Goal: Task Accomplishment & Management: Manage account settings

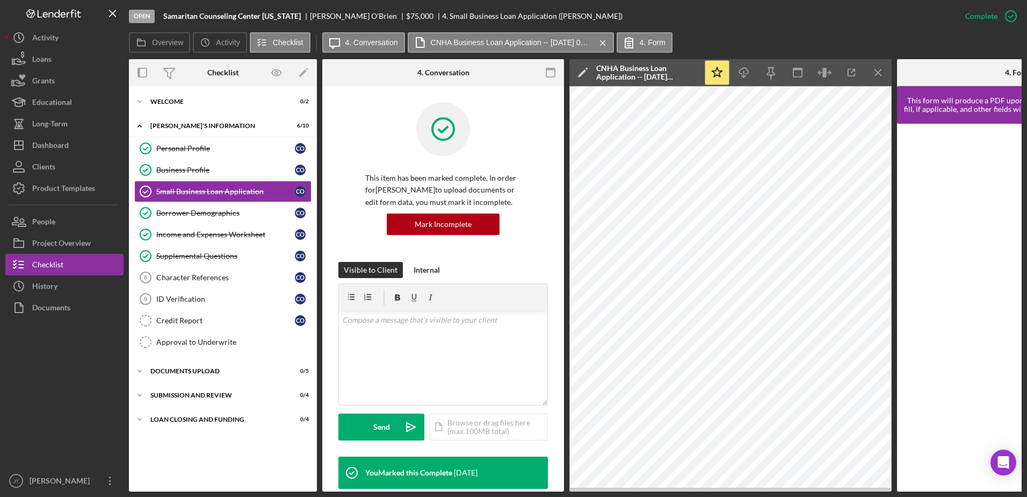
scroll to position [227, 0]
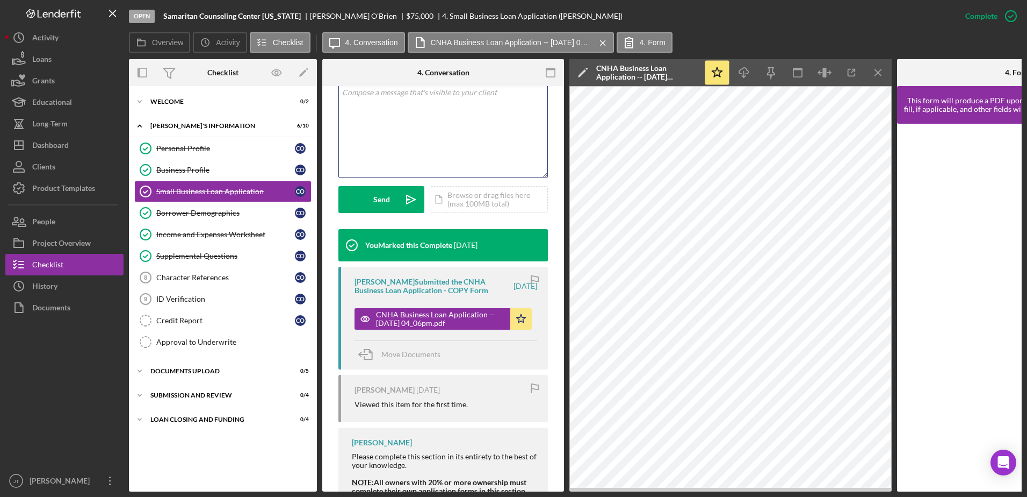
click at [393, 107] on div "v Color teal Color pink Remove color Add row above Add row below Add column bef…" at bounding box center [443, 130] width 209 height 94
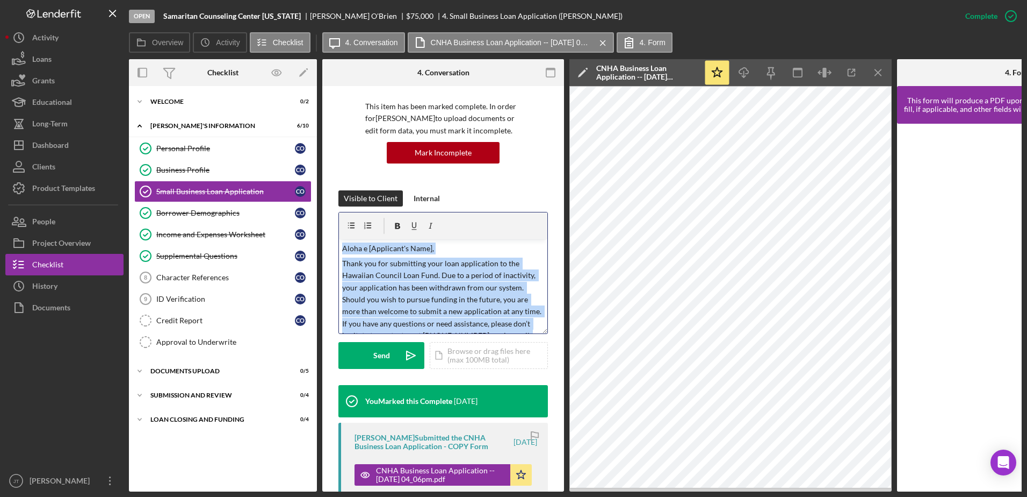
scroll to position [0, 0]
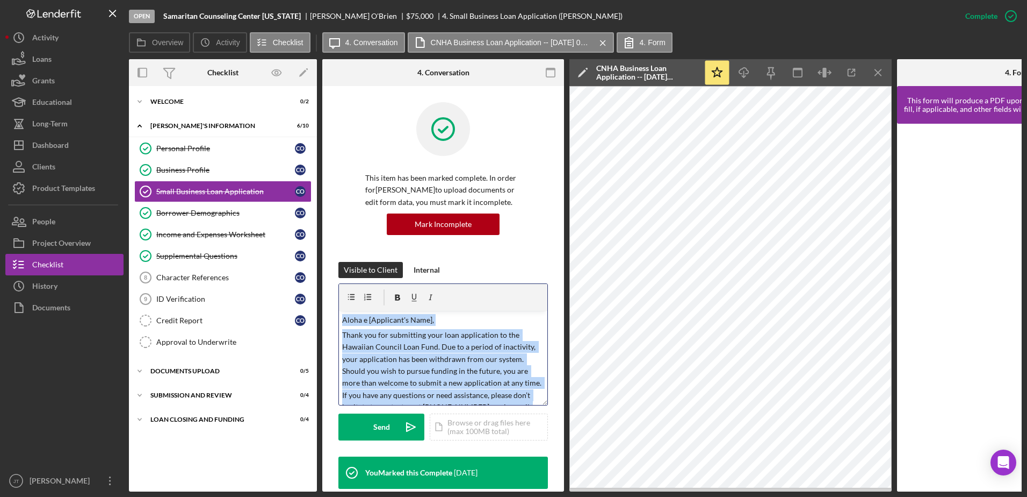
drag, startPoint x: 479, startPoint y: 177, endPoint x: 332, endPoint y: 309, distance: 197.9
click at [332, 309] on div "This item has been marked complete. In order for [PERSON_NAME] to upload docume…" at bounding box center [443, 443] width 242 height 715
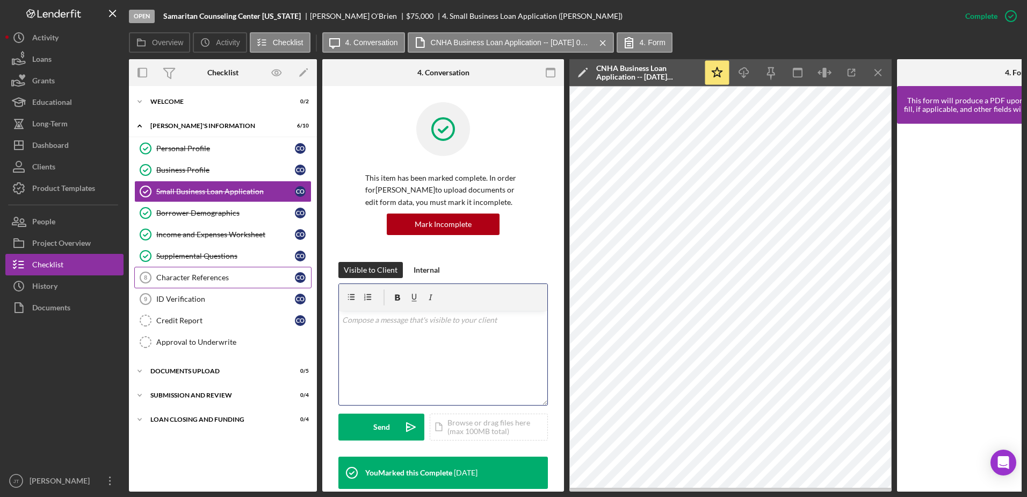
click at [206, 282] on link "Character References 8 Character References C O" at bounding box center [222, 277] width 177 height 21
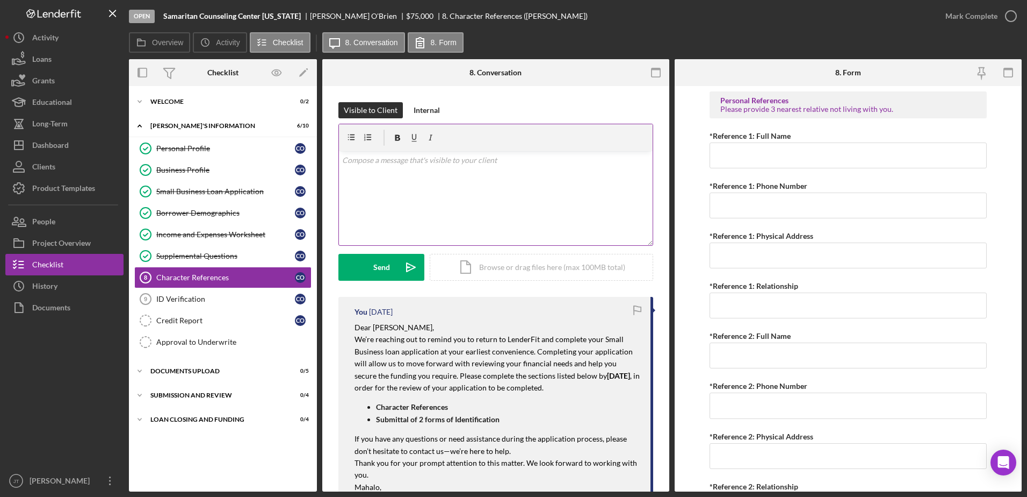
click at [370, 167] on div "v Color teal Color pink Remove color Add row above Add row below Add column bef…" at bounding box center [496, 198] width 314 height 94
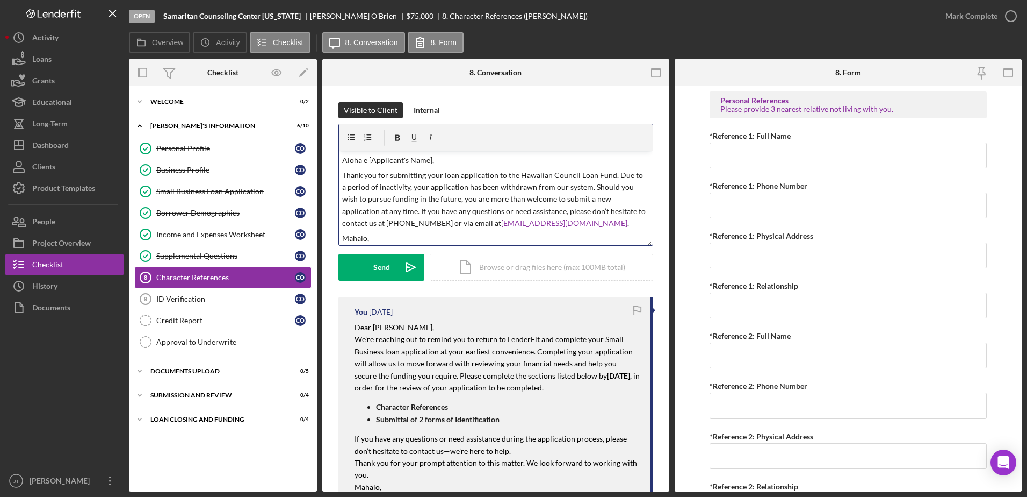
click at [429, 160] on p "Aloha e [Applicant's Name]," at bounding box center [496, 160] width 308 height 12
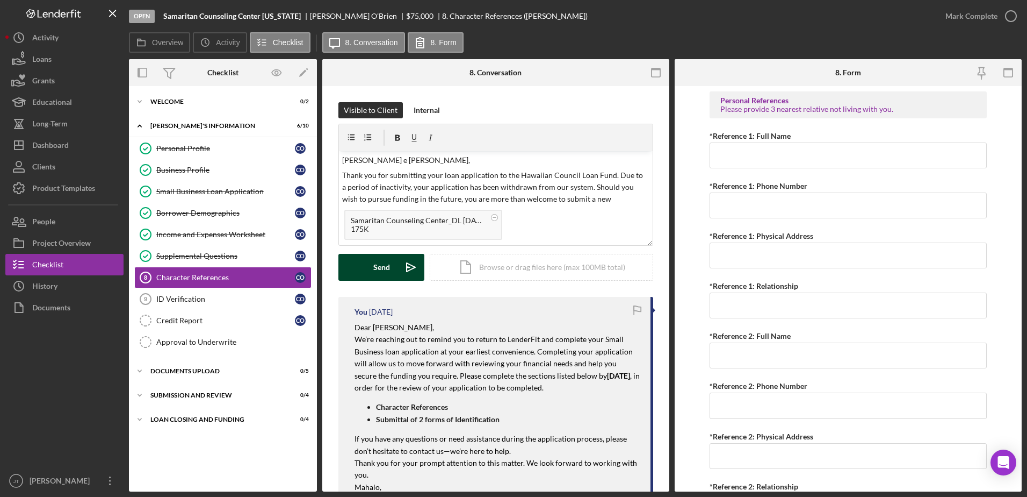
click at [379, 277] on div "Send" at bounding box center [381, 267] width 17 height 27
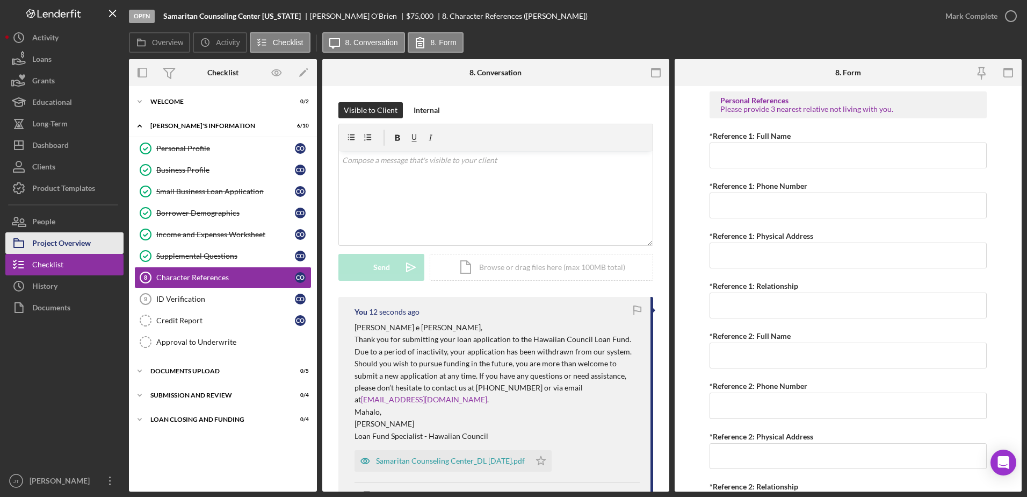
click at [79, 249] on div "Project Overview" at bounding box center [61, 244] width 59 height 24
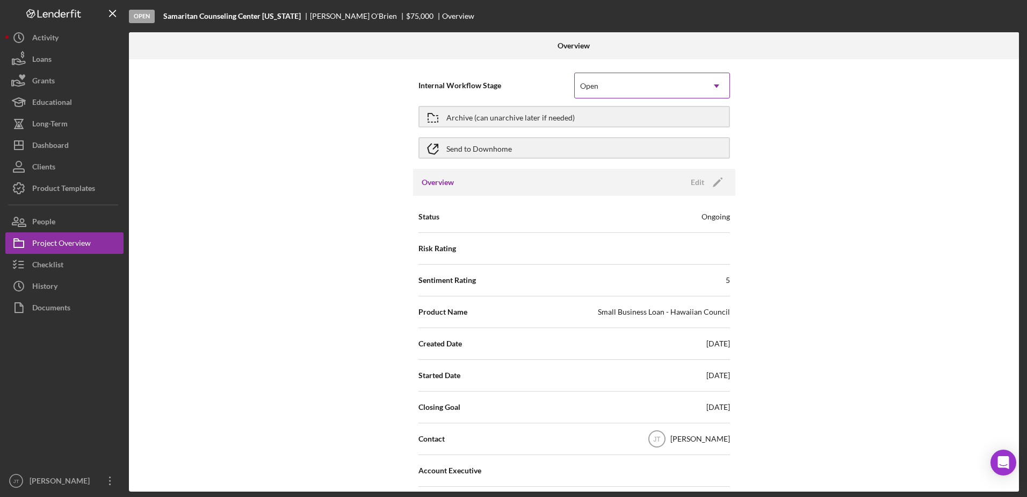
click at [621, 89] on div "Open" at bounding box center [639, 86] width 129 height 25
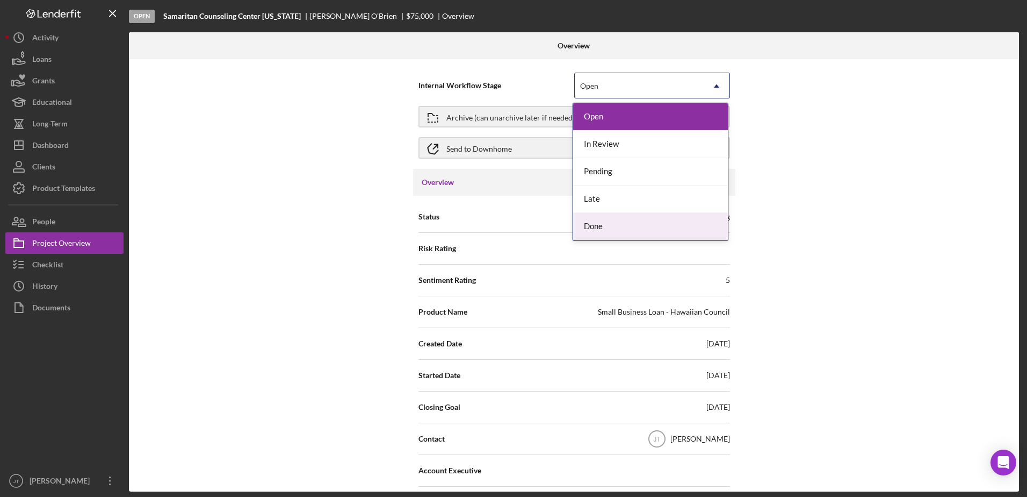
click at [622, 235] on div "Done" at bounding box center [650, 226] width 155 height 27
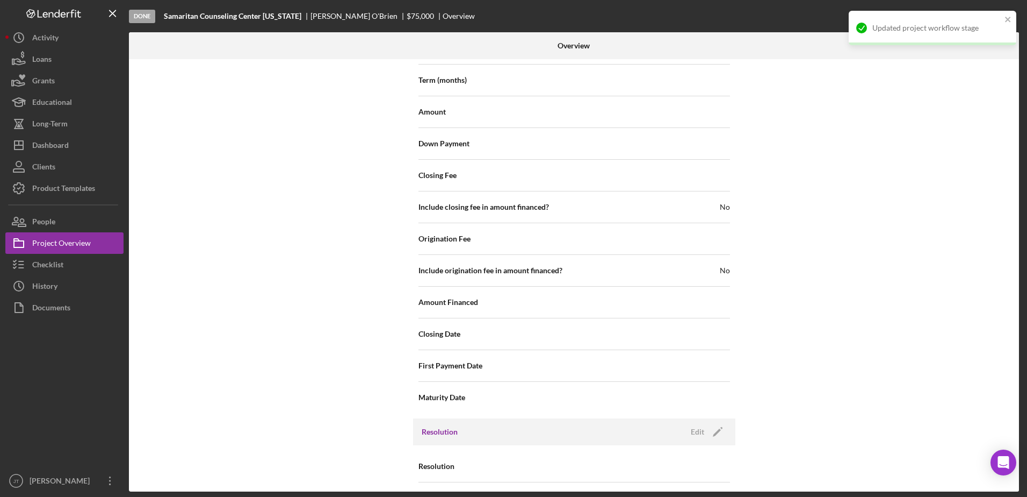
scroll to position [1175, 0]
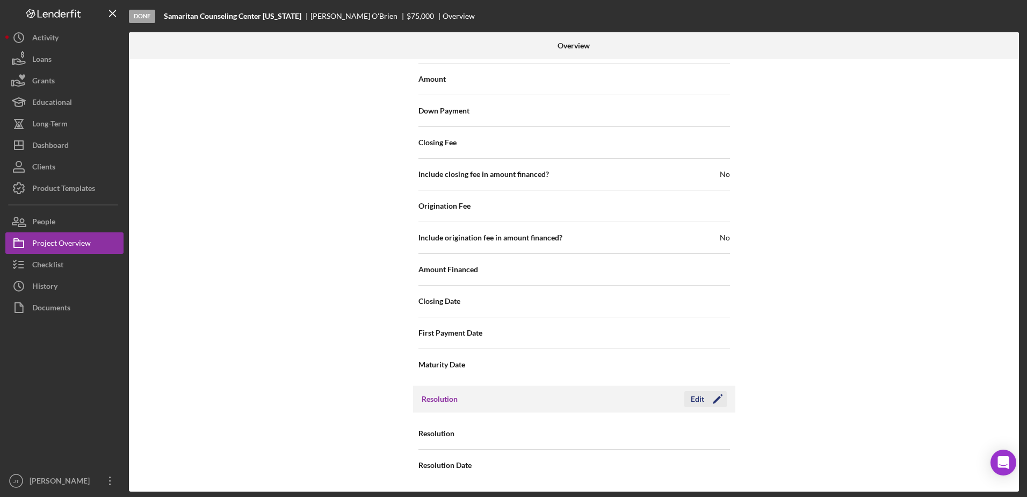
click at [696, 399] on div "Edit" at bounding box center [697, 399] width 13 height 16
click at [679, 426] on div "Select..." at bounding box center [639, 433] width 129 height 25
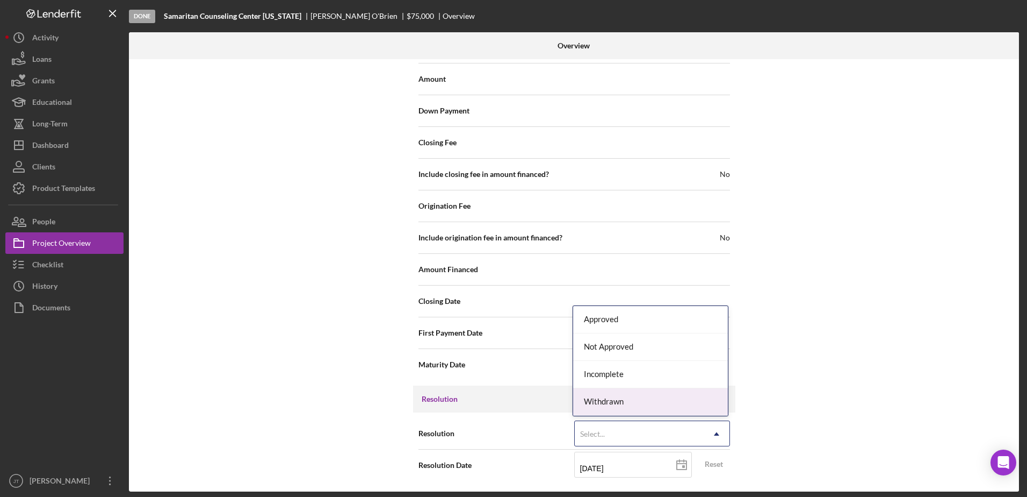
click at [668, 393] on div "Withdrawn" at bounding box center [650, 401] width 155 height 27
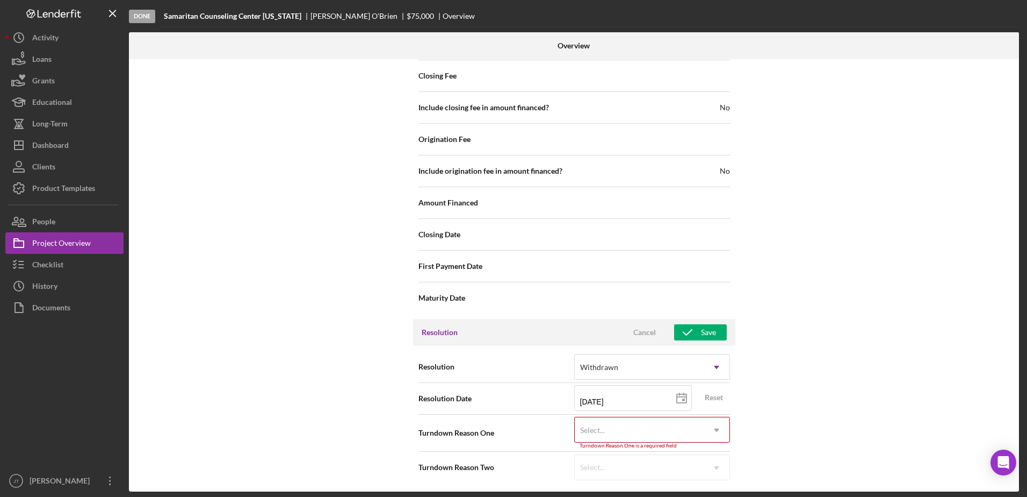
scroll to position [1244, 0]
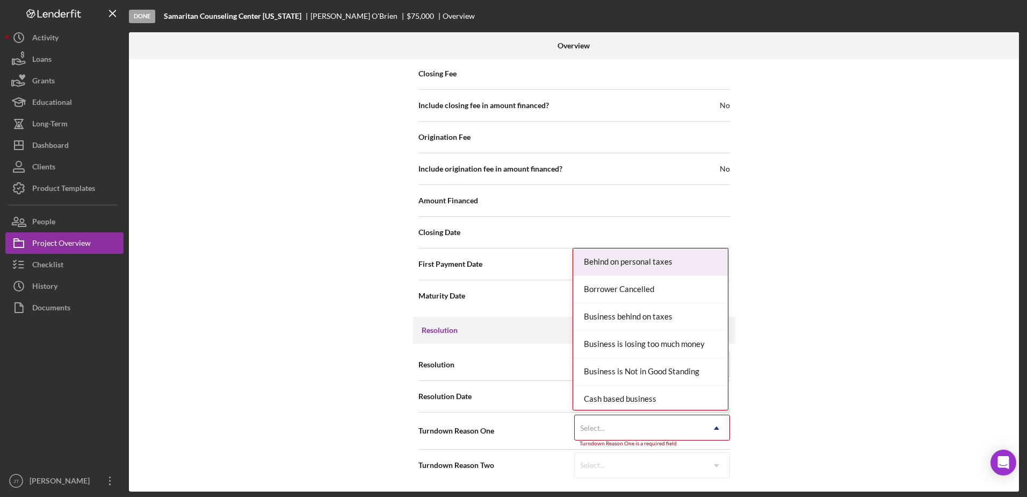
click at [709, 421] on icon "Icon/Dropdown Arrow" at bounding box center [717, 428] width 26 height 26
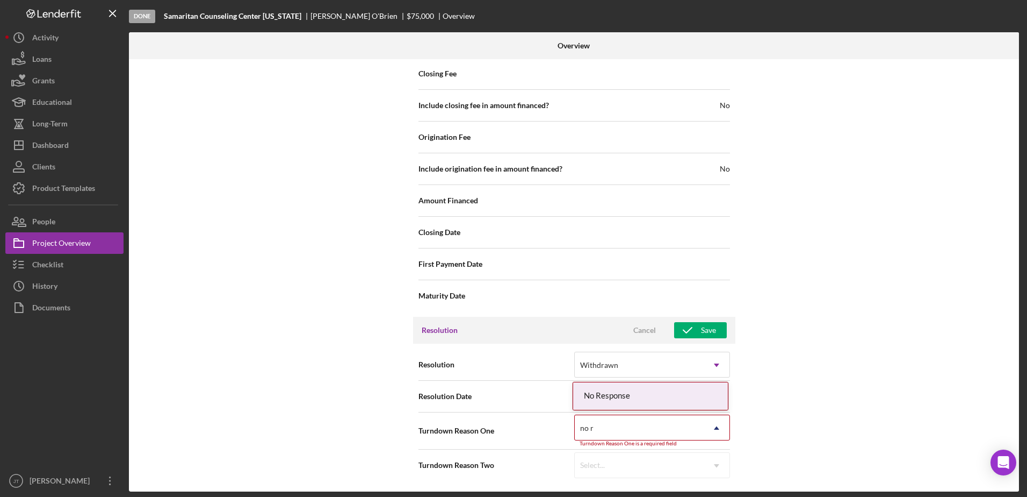
type input "no re"
click at [670, 398] on div "No Response" at bounding box center [650, 395] width 155 height 27
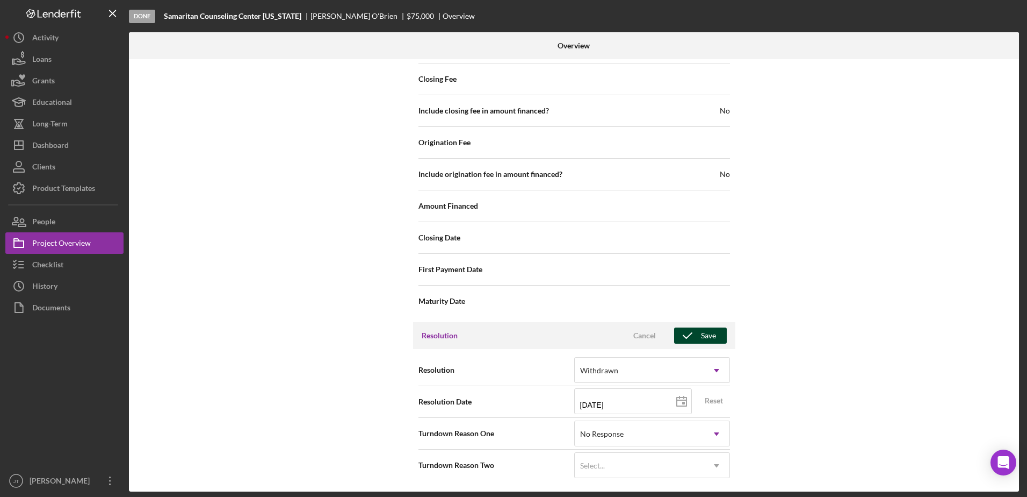
click at [712, 335] on div "Save" at bounding box center [708, 335] width 15 height 16
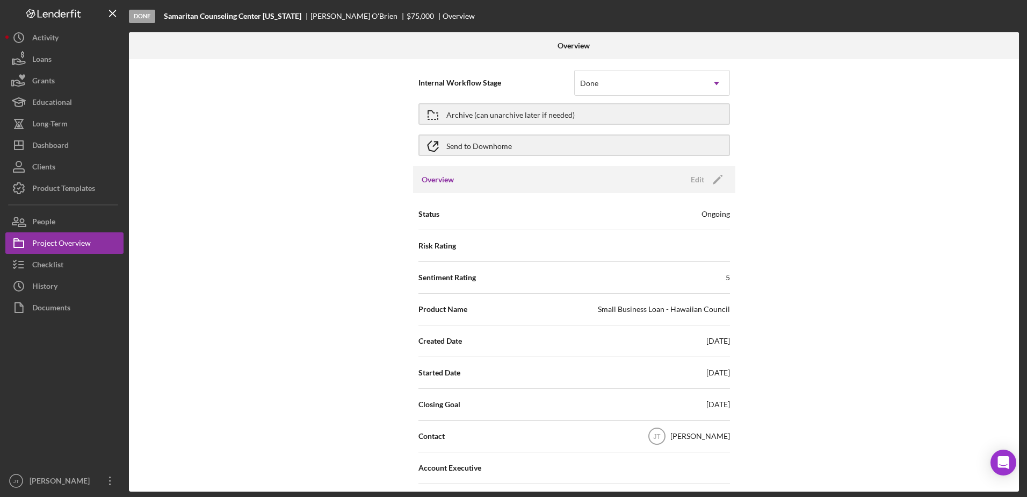
scroll to position [0, 0]
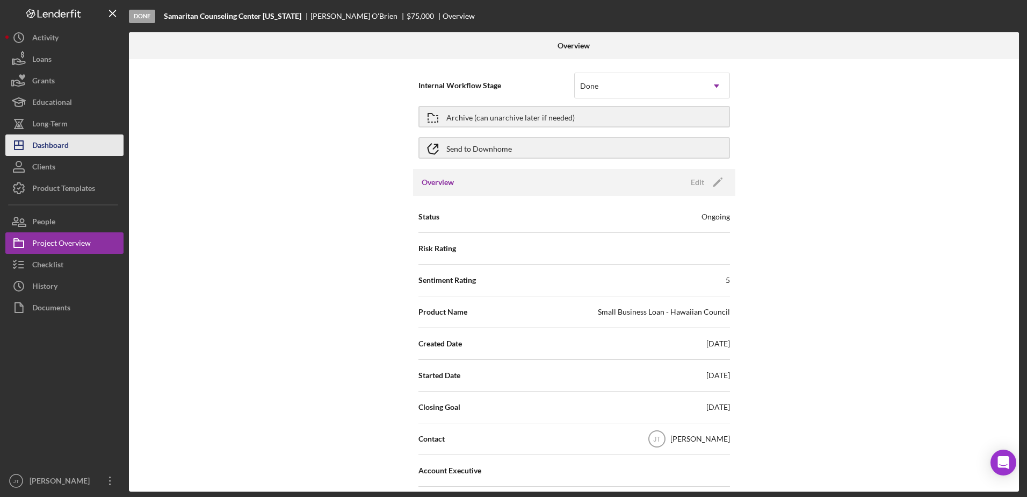
click at [80, 146] on button "Icon/Dashboard Dashboard" at bounding box center [64, 144] width 118 height 21
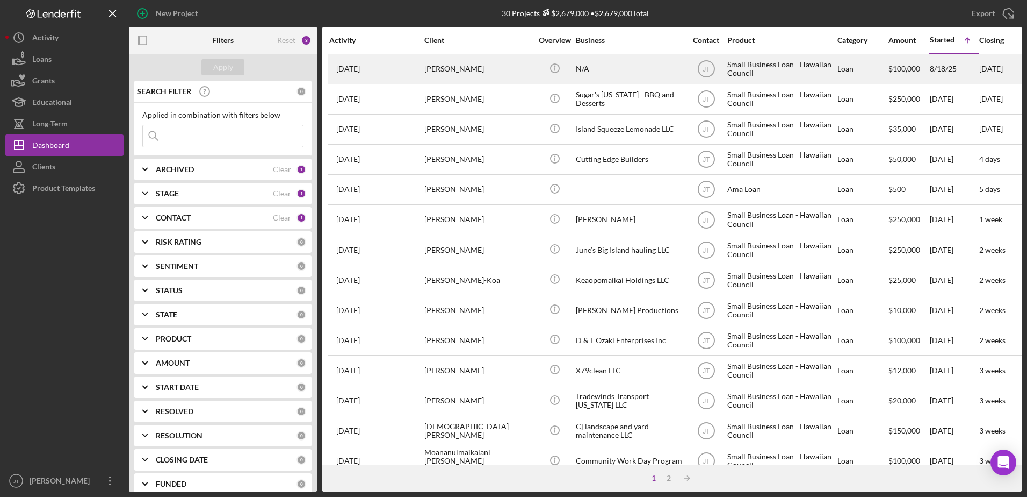
click at [439, 69] on div "[PERSON_NAME]" at bounding box center [478, 69] width 107 height 28
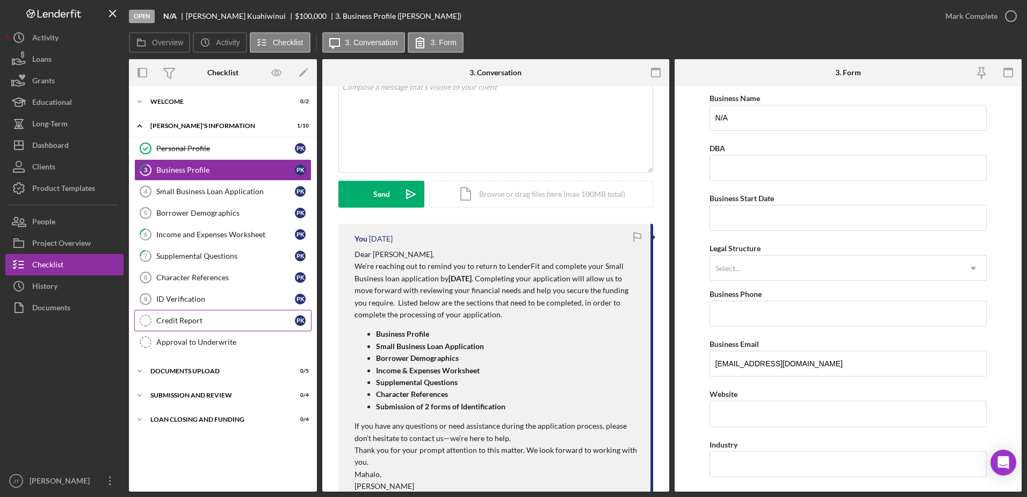
scroll to position [54, 0]
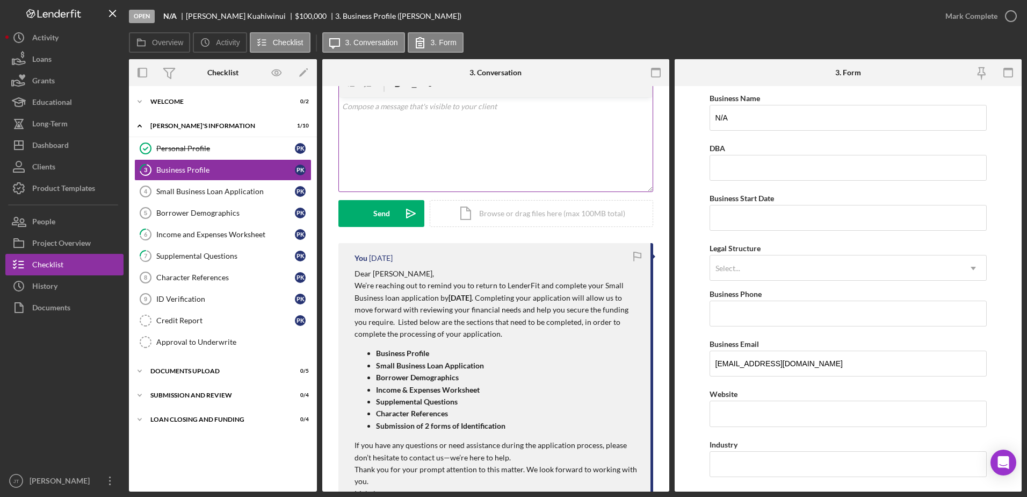
click at [480, 139] on div "v Color teal Color pink Remove color Add row above Add row below Add column bef…" at bounding box center [496, 144] width 314 height 94
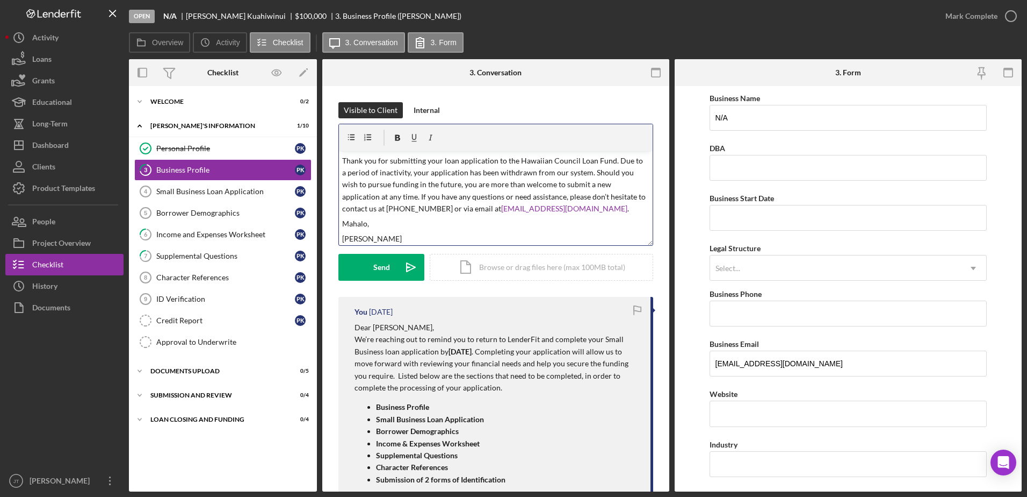
scroll to position [0, 0]
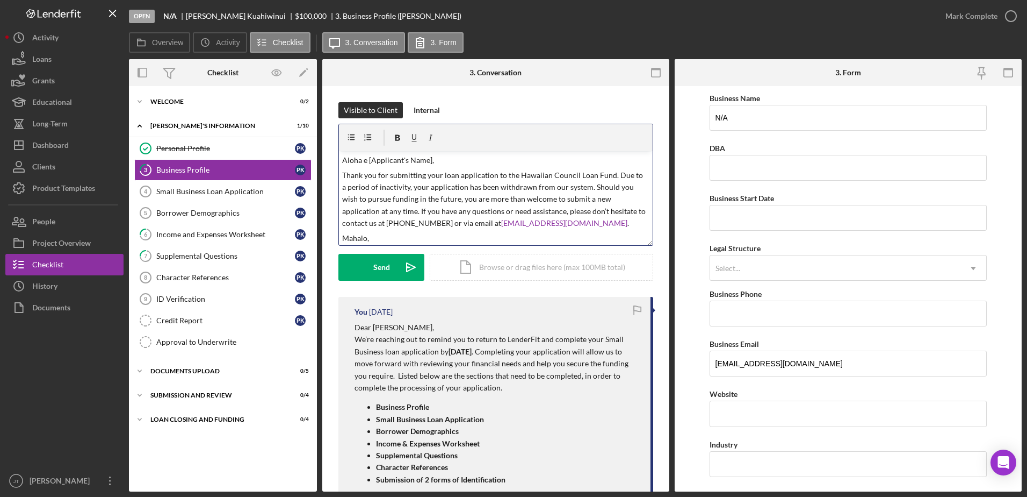
click at [430, 162] on p "Aloha e [Applicant's Name]," at bounding box center [496, 160] width 308 height 12
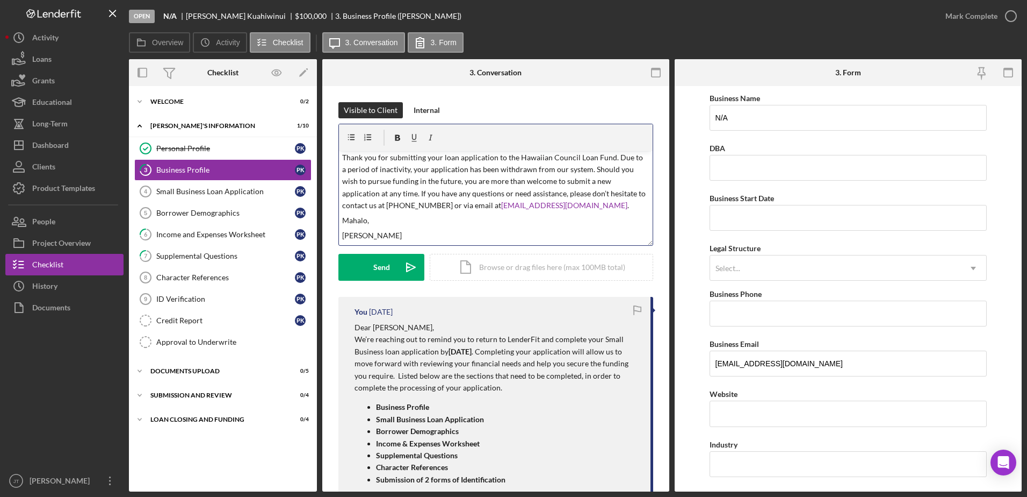
scroll to position [32, 0]
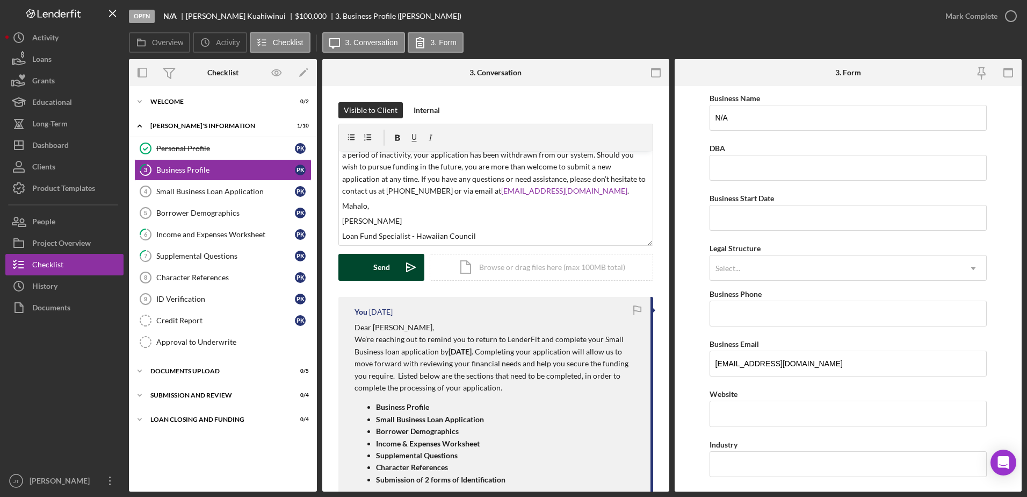
click at [379, 275] on div "Send" at bounding box center [381, 267] width 17 height 27
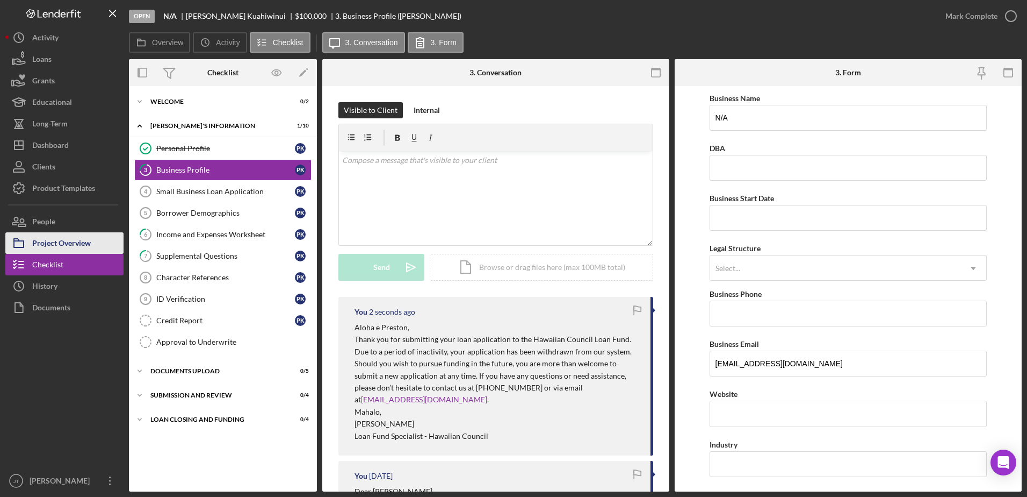
click at [88, 251] on div "Project Overview" at bounding box center [61, 244] width 59 height 24
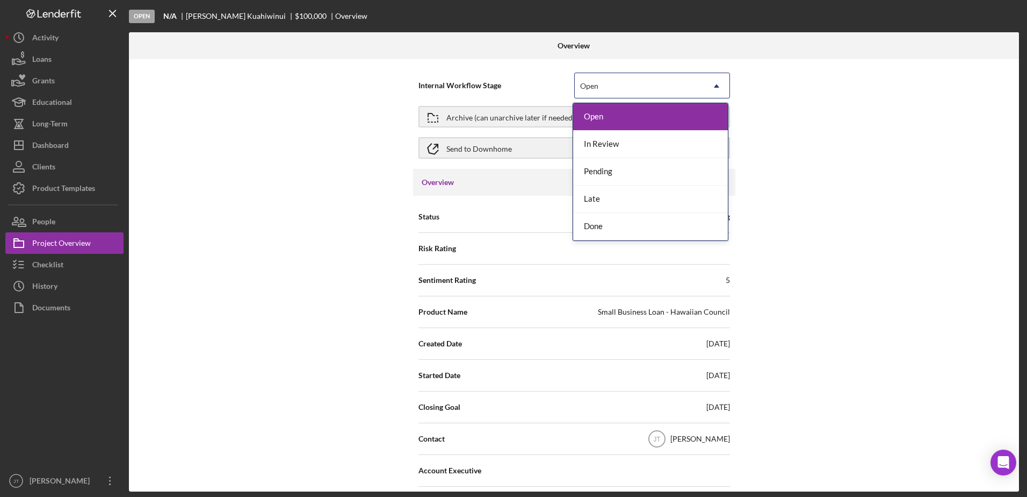
click at [585, 83] on div "Open" at bounding box center [589, 86] width 18 height 9
click at [597, 232] on div "Done" at bounding box center [650, 226] width 155 height 27
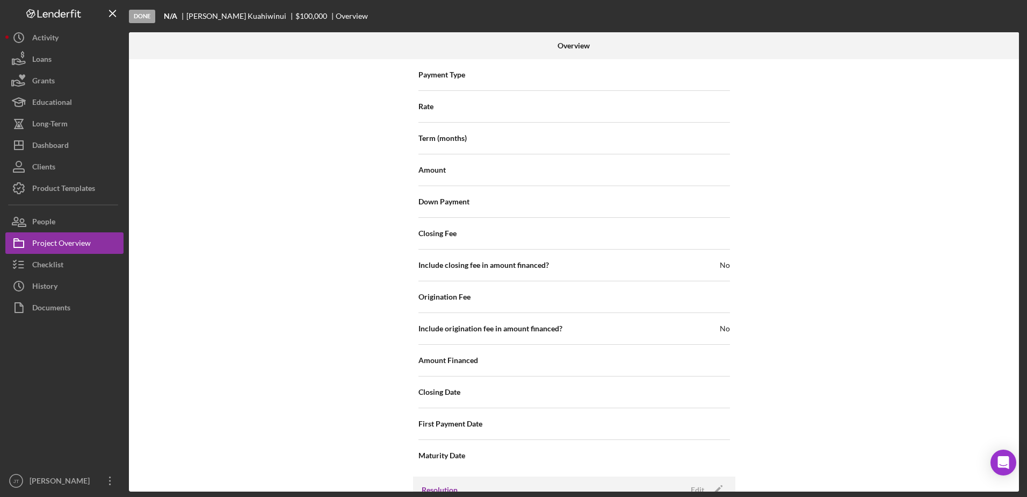
scroll to position [1175, 0]
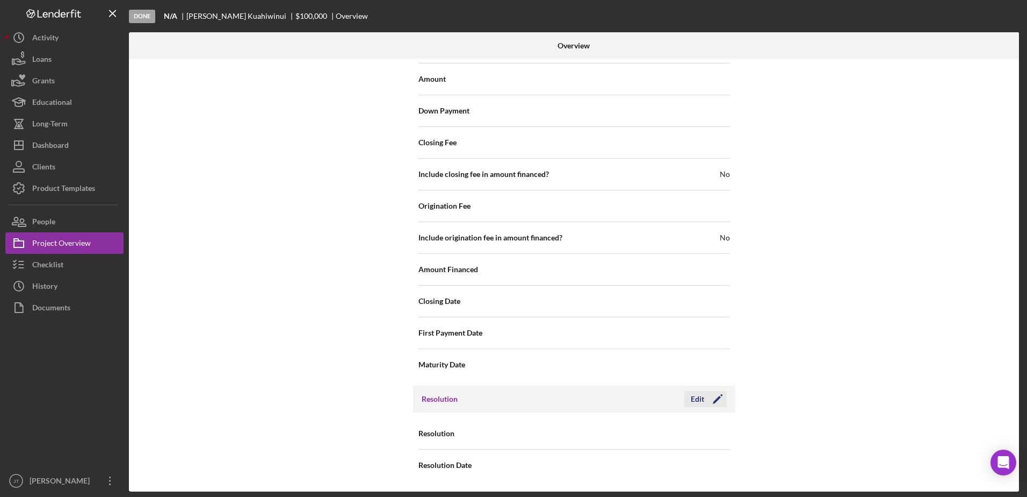
click at [706, 402] on icon "Icon/Edit" at bounding box center [718, 398] width 27 height 27
click at [623, 435] on div "Select..." at bounding box center [639, 433] width 129 height 25
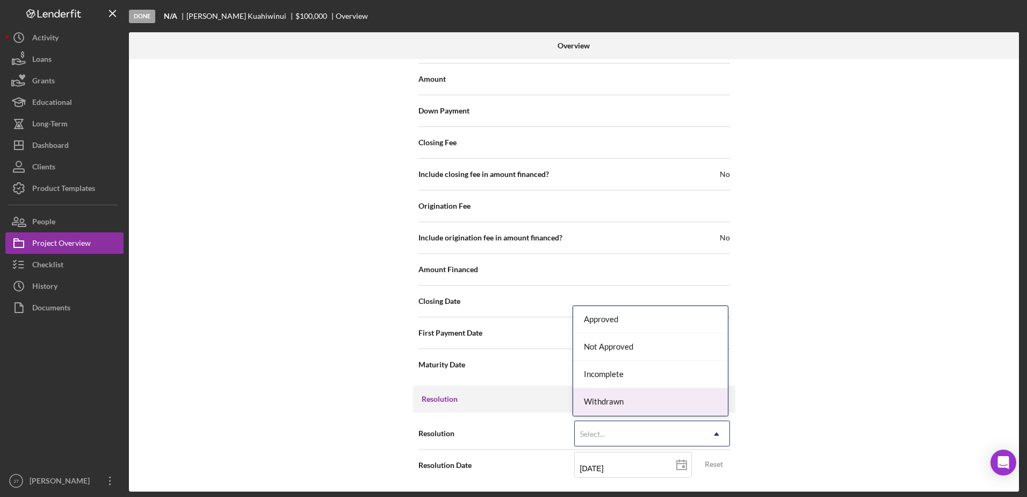
click at [644, 403] on div "Withdrawn" at bounding box center [650, 401] width 155 height 27
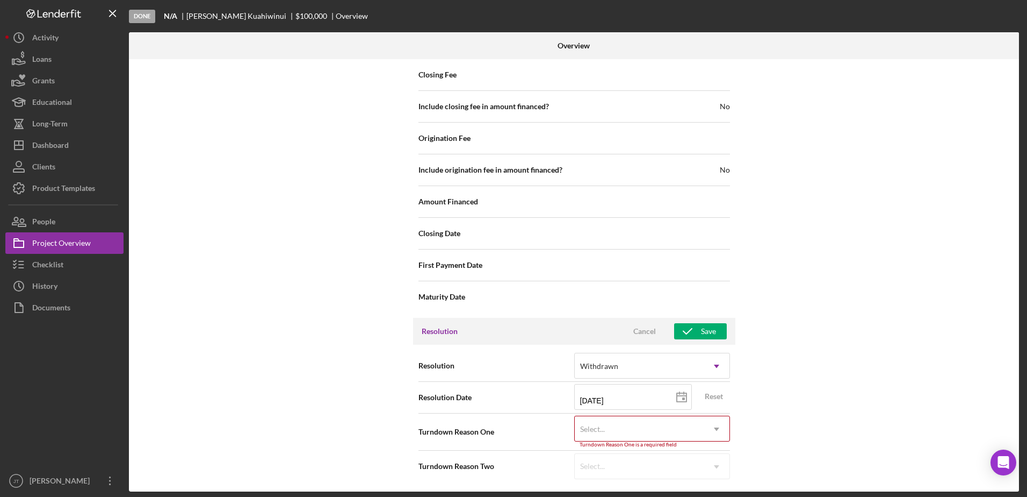
scroll to position [1244, 0]
click at [694, 432] on div "Select..." at bounding box center [639, 427] width 129 height 25
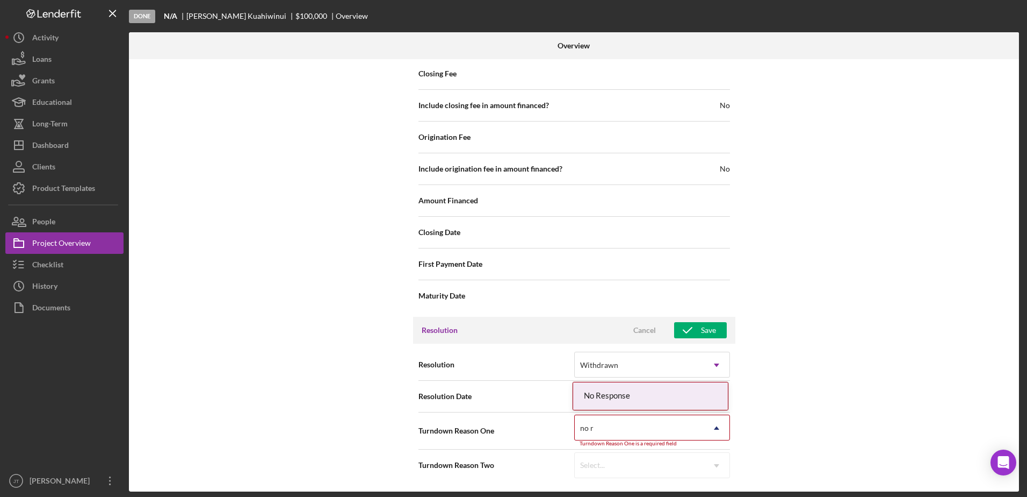
type input "no re"
click at [689, 399] on div "No Response" at bounding box center [650, 395] width 155 height 27
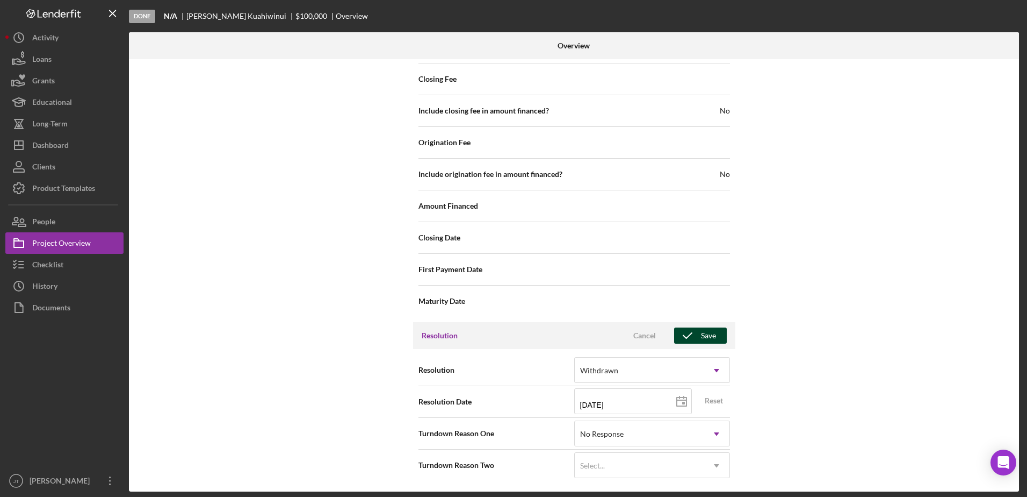
click at [717, 335] on button "Save" at bounding box center [700, 335] width 53 height 16
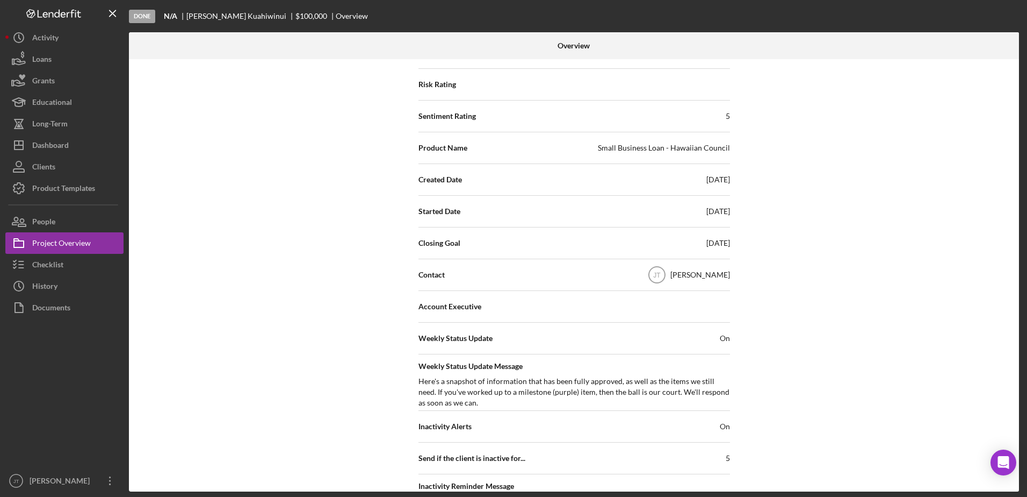
scroll to position [0, 0]
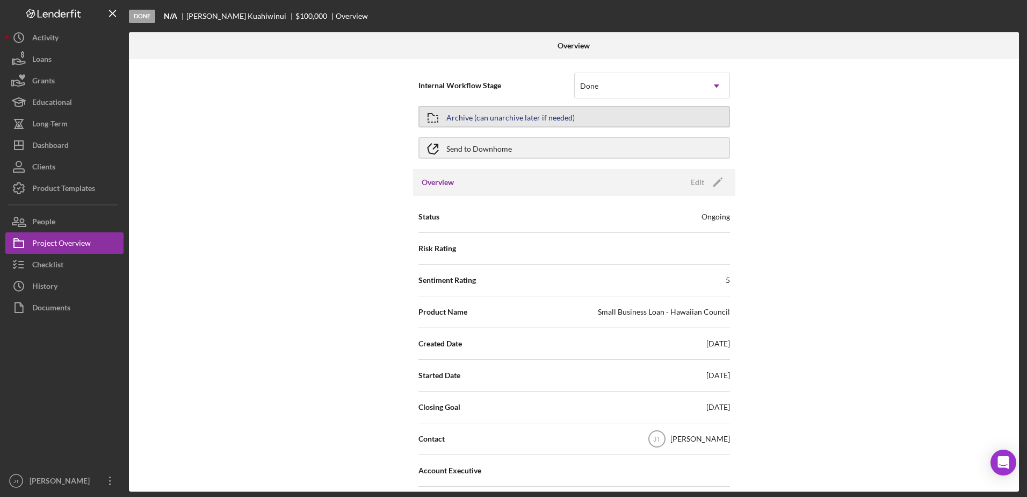
click at [572, 113] on button "Archive (can unarchive later if needed)" at bounding box center [575, 116] width 312 height 21
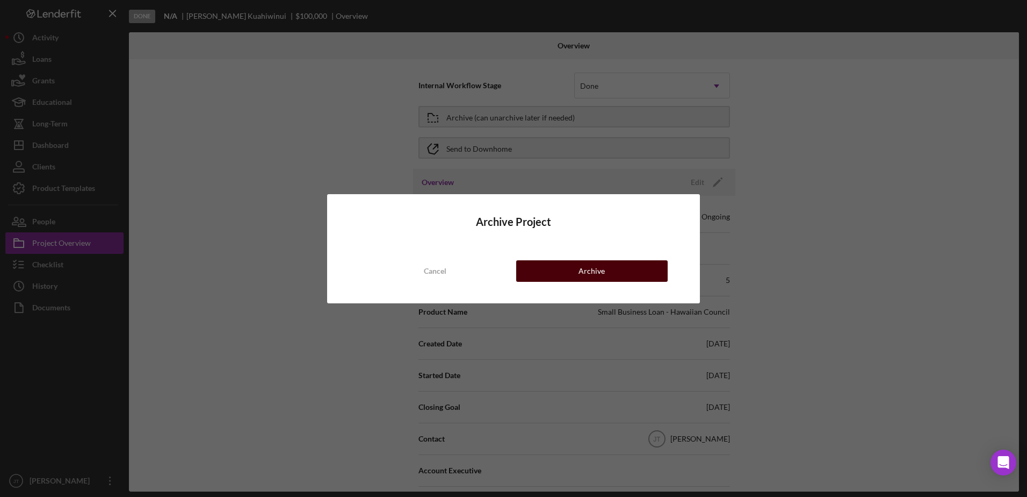
click at [569, 274] on button "Archive" at bounding box center [592, 270] width 152 height 21
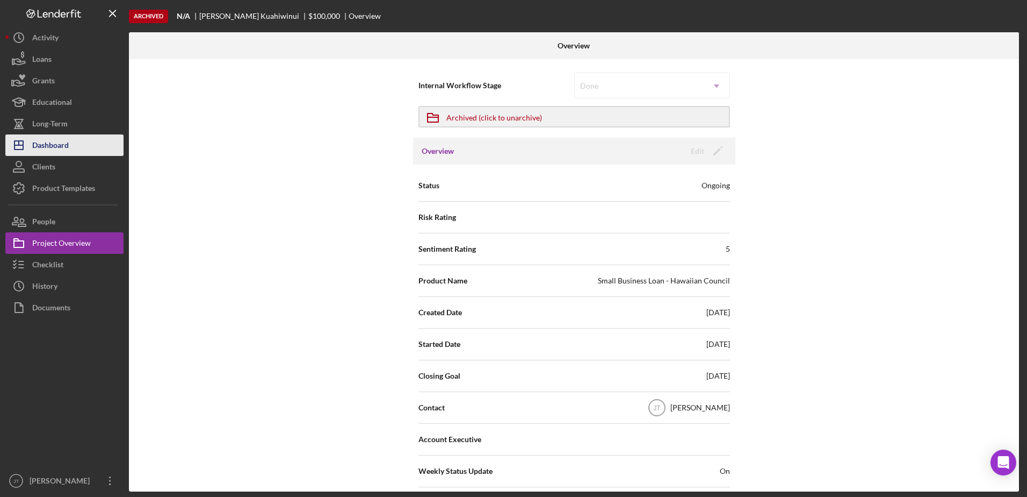
click at [80, 145] on button "Icon/Dashboard Dashboard" at bounding box center [64, 144] width 118 height 21
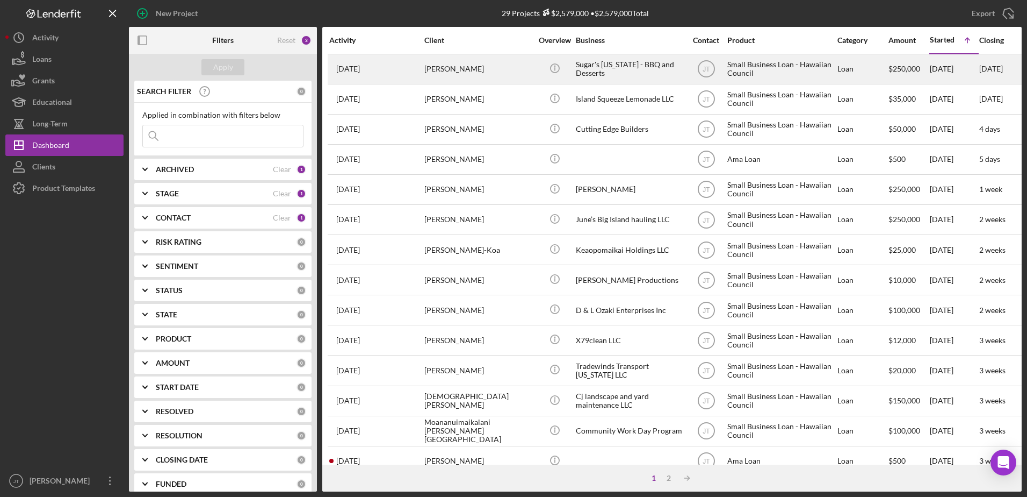
click at [460, 70] on div "[PERSON_NAME]" at bounding box center [478, 69] width 107 height 28
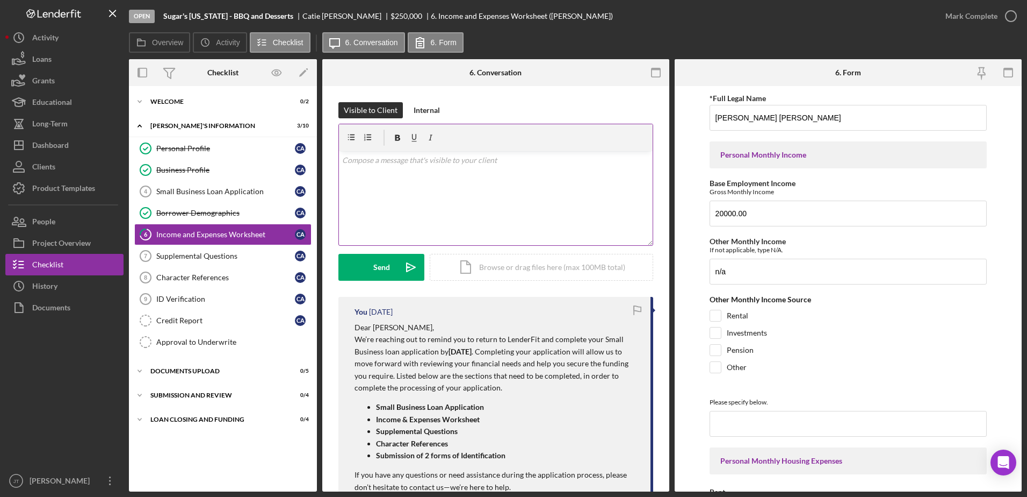
click at [385, 177] on div "v Color teal Color pink Remove color Add row above Add row below Add column bef…" at bounding box center [496, 198] width 314 height 94
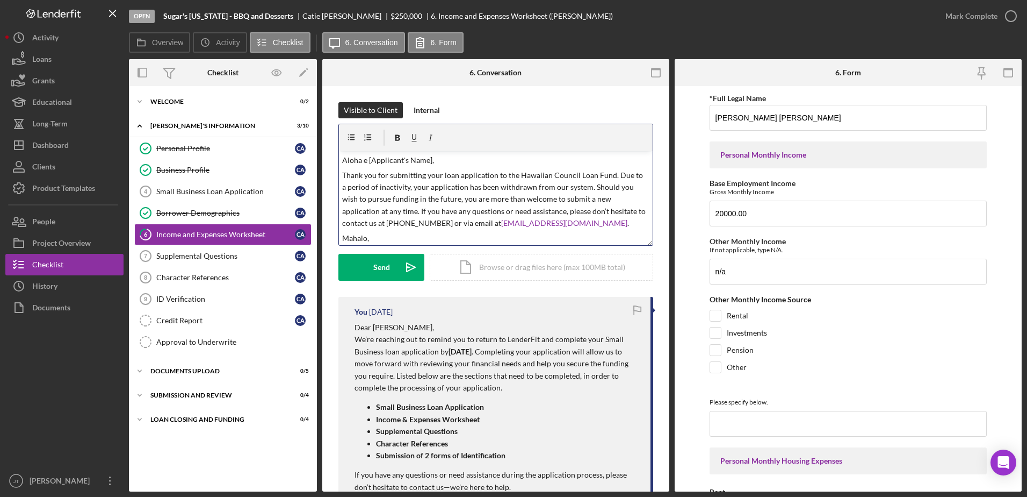
click at [430, 160] on p "Aloha e [Applicant's Name]," at bounding box center [496, 160] width 308 height 12
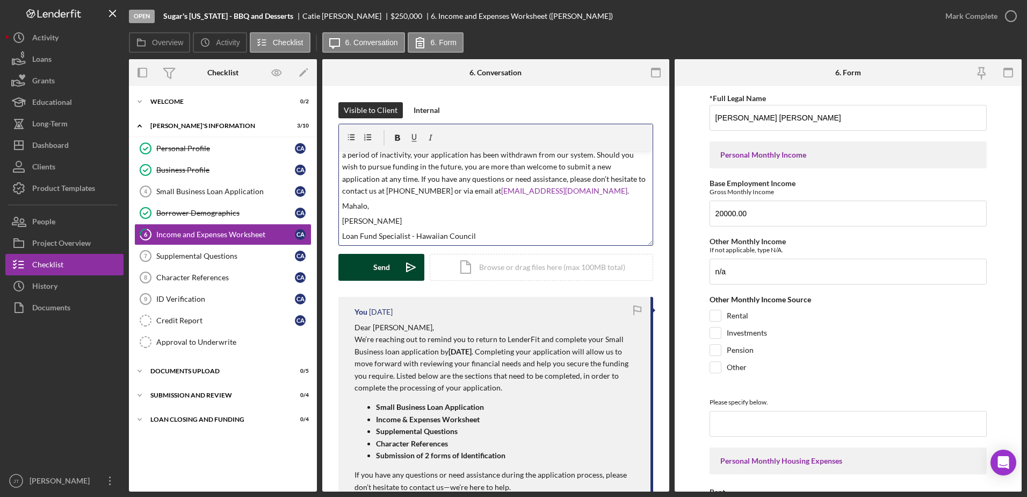
click at [391, 271] on button "Send Icon/icon-invite-send" at bounding box center [382, 267] width 86 height 27
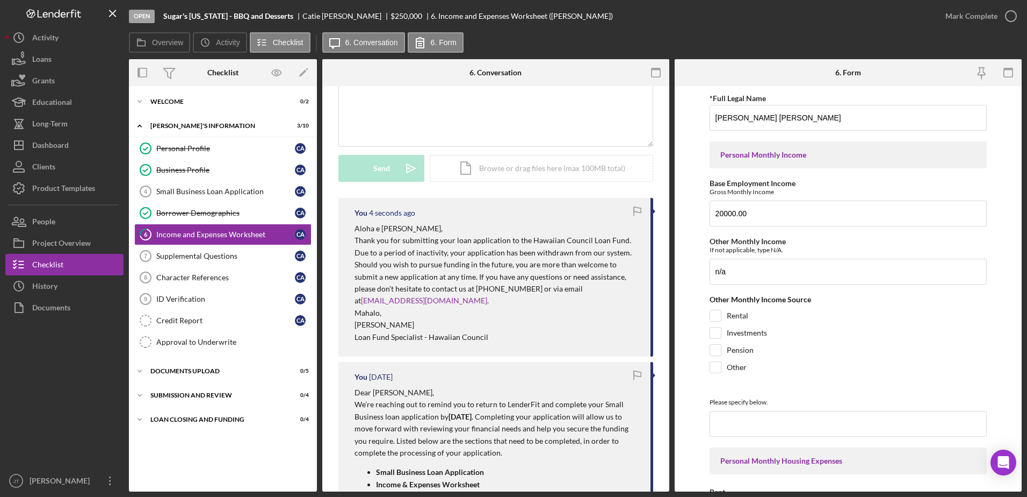
scroll to position [0, 0]
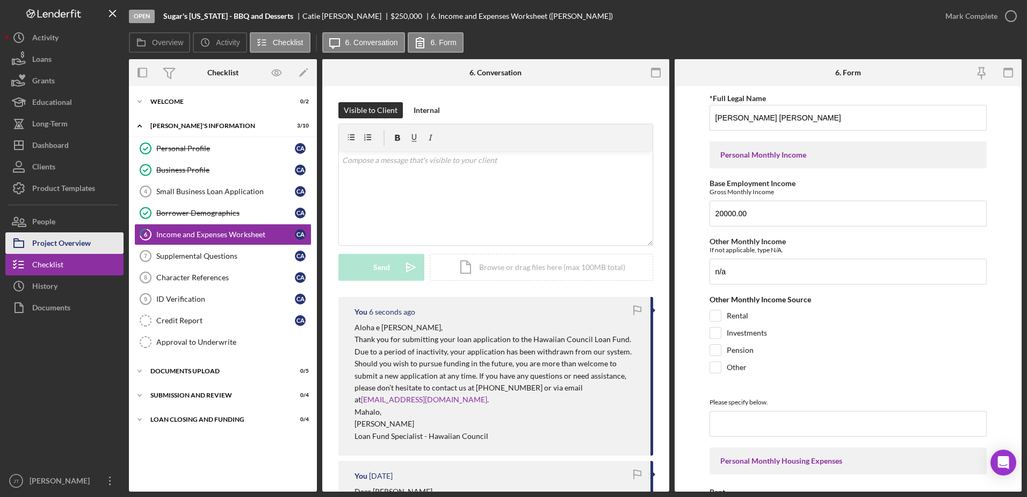
click at [91, 249] on button "Project Overview" at bounding box center [64, 242] width 118 height 21
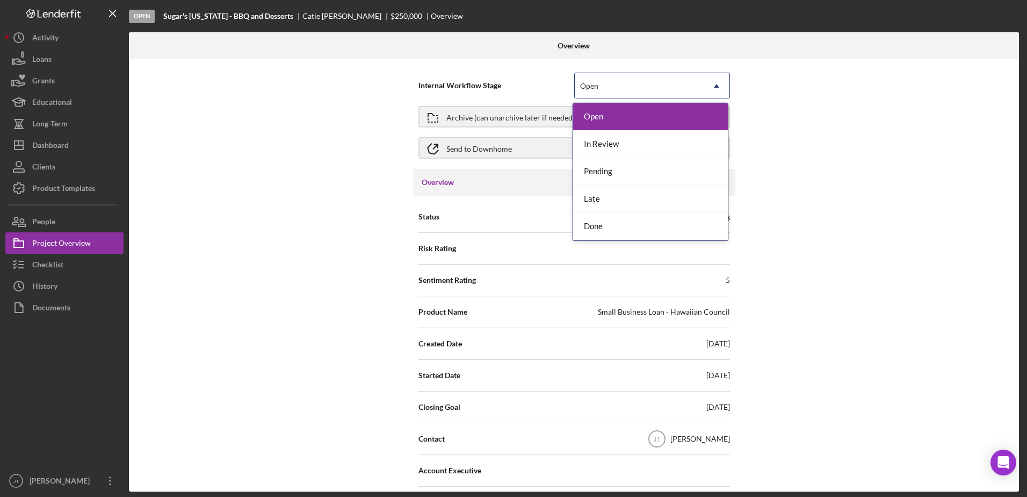
click at [590, 85] on div "Open" at bounding box center [589, 86] width 18 height 9
click at [614, 227] on div "Done" at bounding box center [650, 226] width 155 height 27
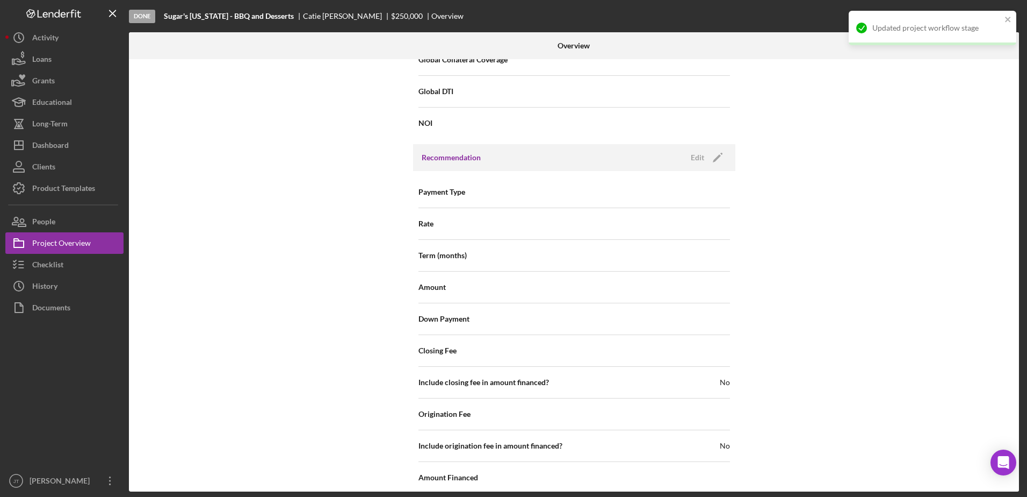
scroll to position [1175, 0]
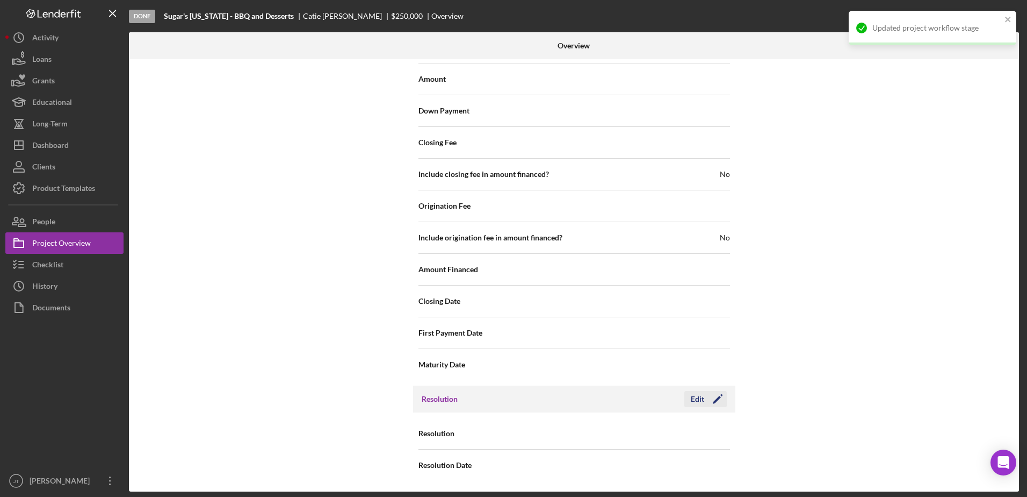
click at [708, 400] on icon "Icon/Edit" at bounding box center [718, 398] width 27 height 27
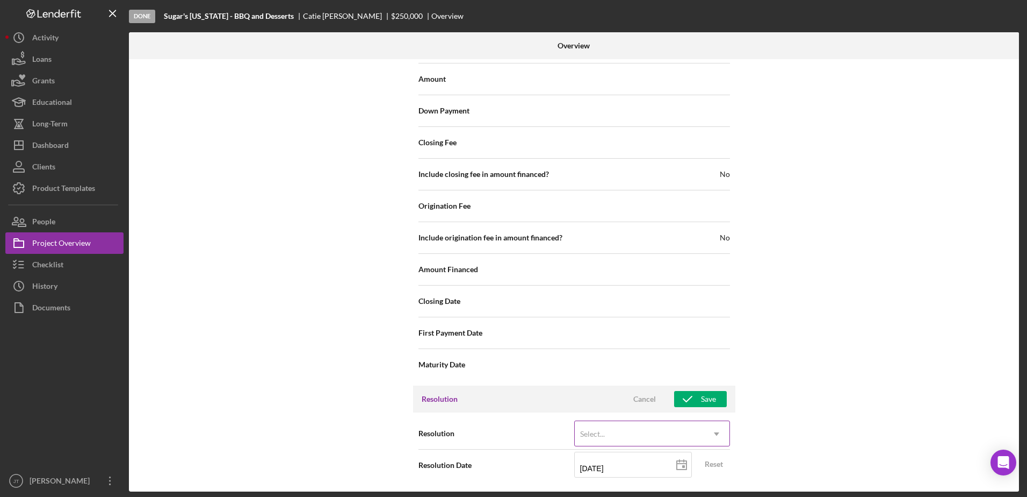
click at [649, 427] on div "Select..." at bounding box center [639, 433] width 129 height 25
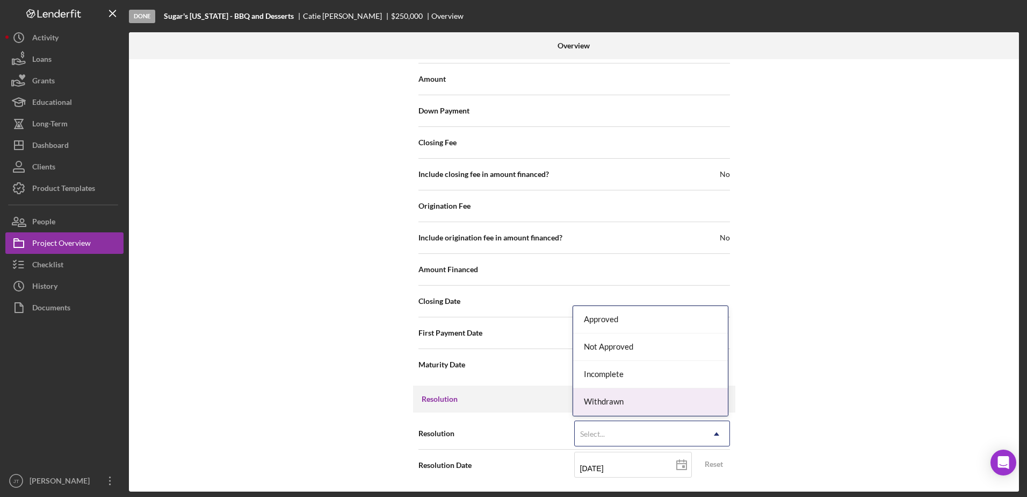
click at [643, 402] on div "Withdrawn" at bounding box center [650, 401] width 155 height 27
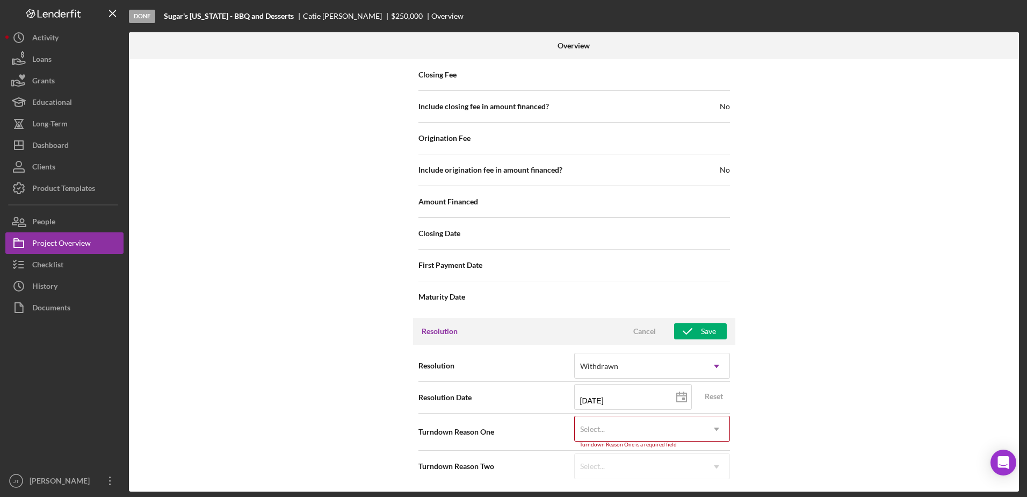
scroll to position [1244, 0]
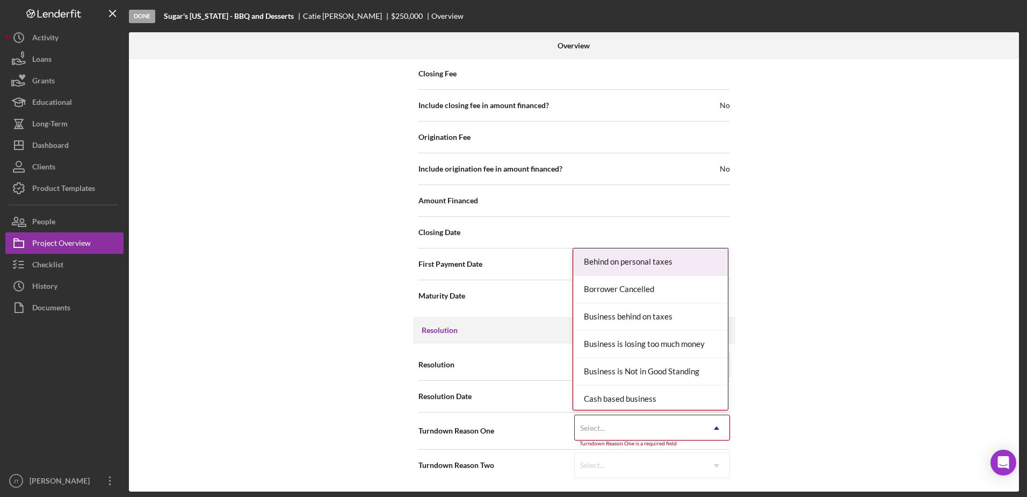
click at [698, 436] on div "Select..." at bounding box center [639, 427] width 129 height 25
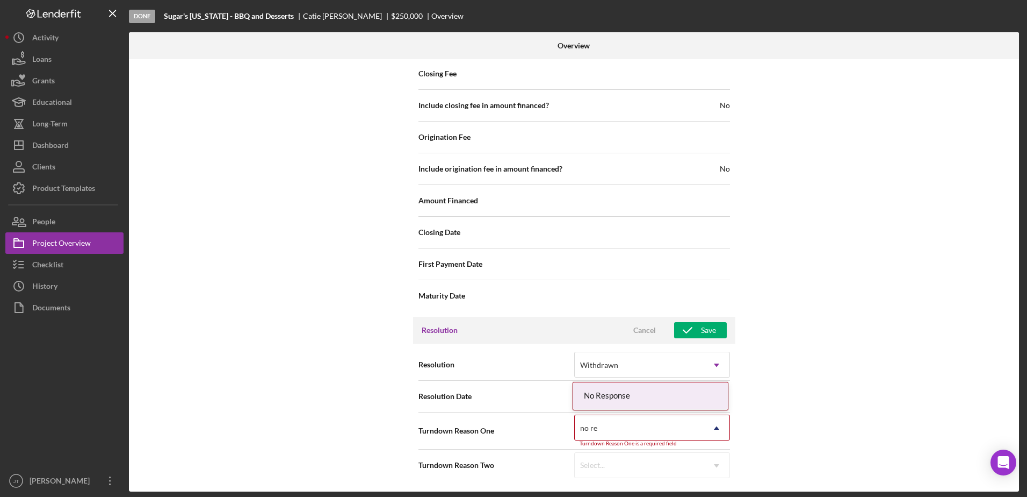
type input "no res"
click at [651, 401] on div "No Response" at bounding box center [650, 395] width 155 height 27
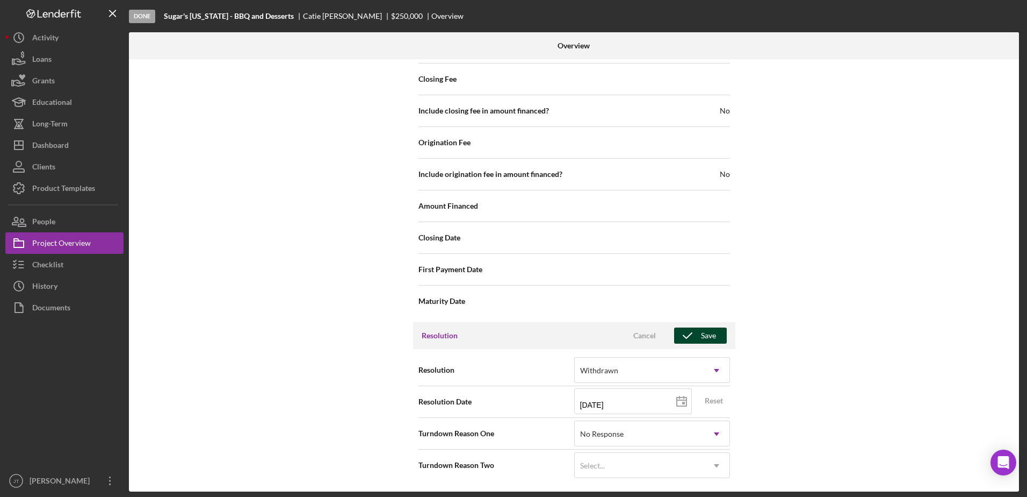
click at [698, 340] on icon "button" at bounding box center [687, 335] width 27 height 27
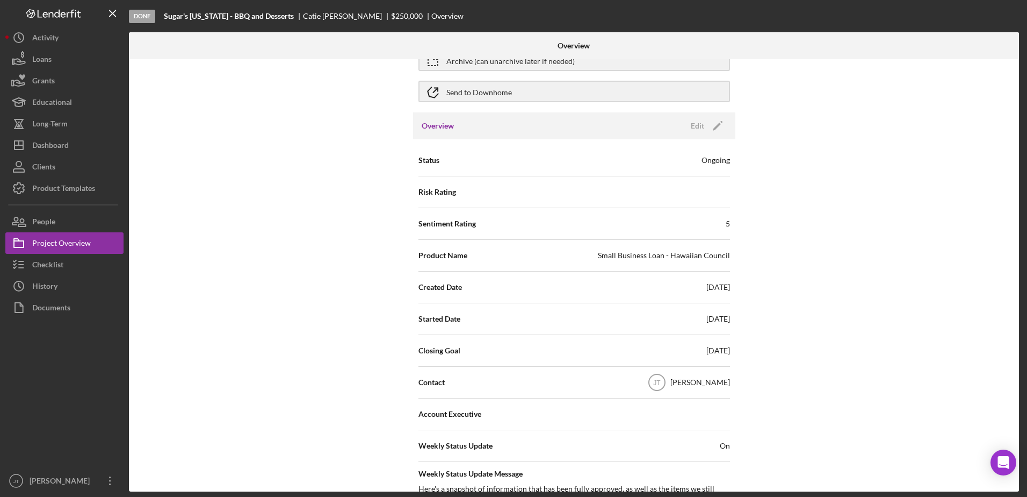
scroll to position [0, 0]
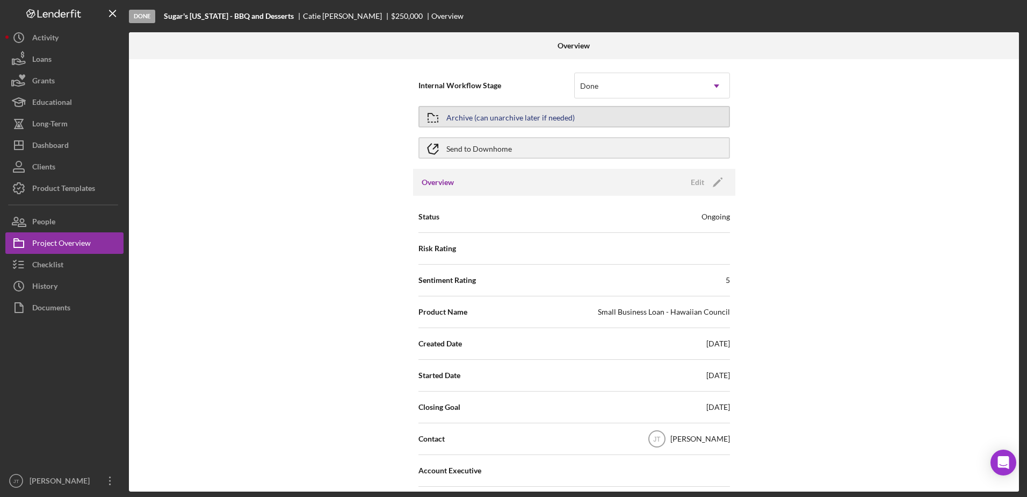
click at [455, 118] on div "Archive (can unarchive later if needed)" at bounding box center [511, 116] width 128 height 19
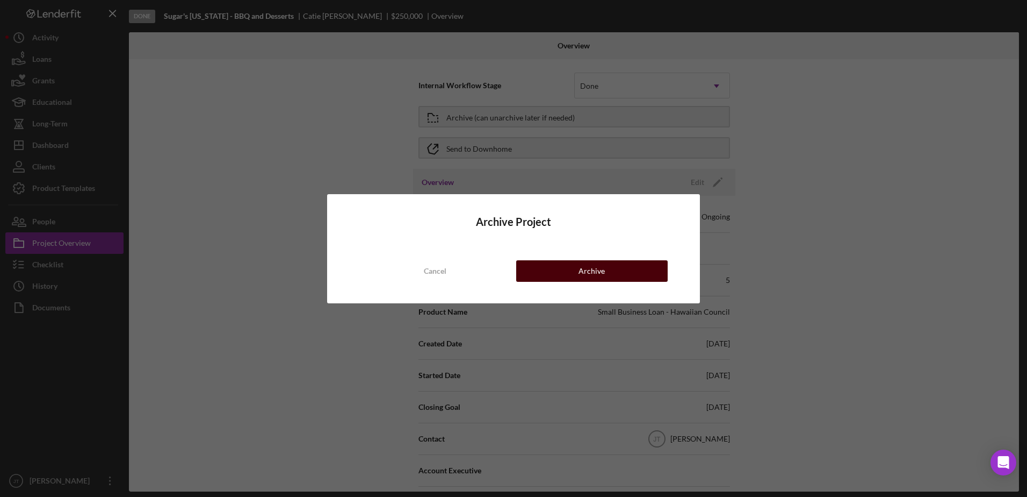
click at [571, 266] on button "Archive" at bounding box center [592, 270] width 152 height 21
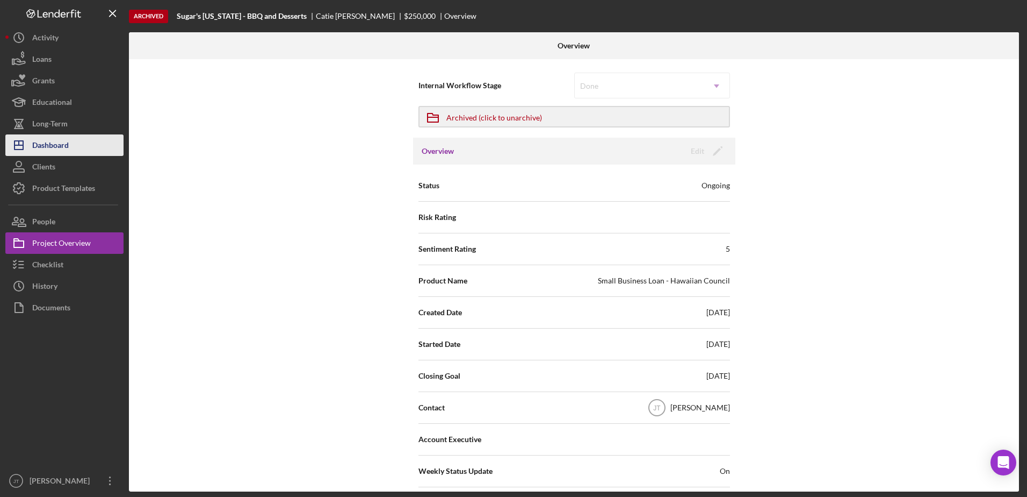
click at [66, 147] on div "Dashboard" at bounding box center [50, 146] width 37 height 24
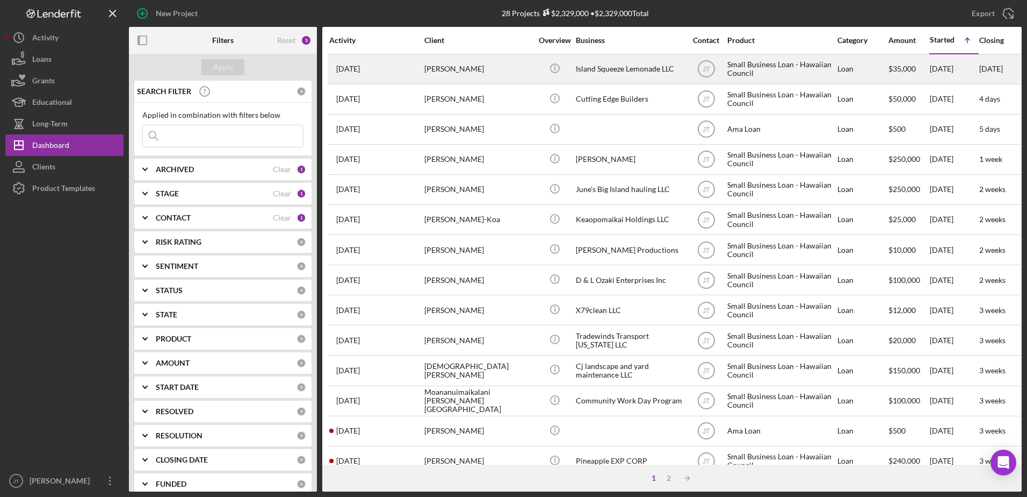
click at [457, 72] on div "[PERSON_NAME]" at bounding box center [478, 69] width 107 height 28
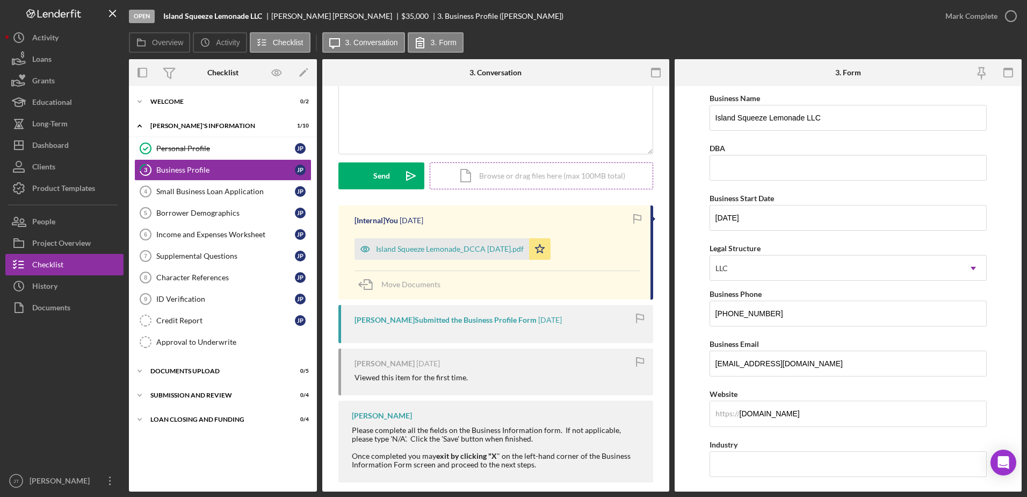
scroll to position [104, 0]
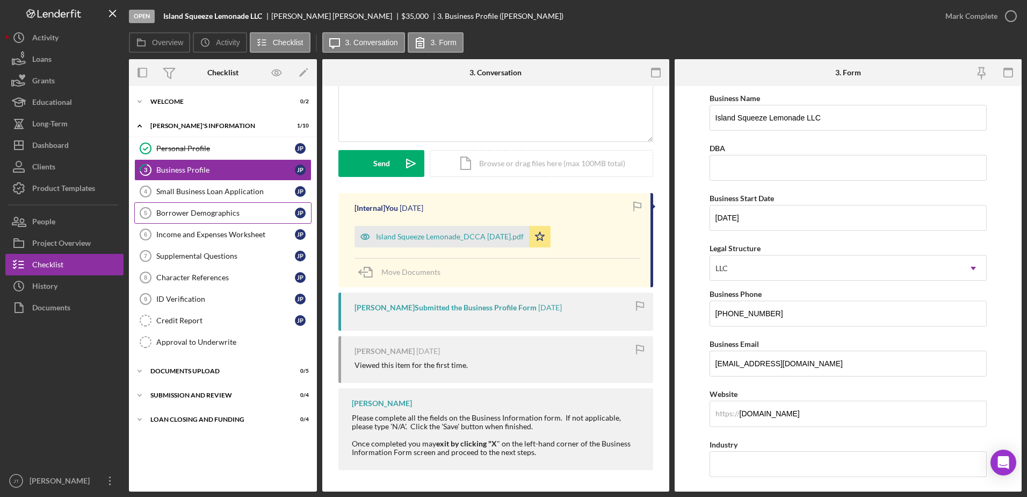
click at [241, 203] on link "Borrower Demographics 5 Borrower Demographics J P" at bounding box center [222, 212] width 177 height 21
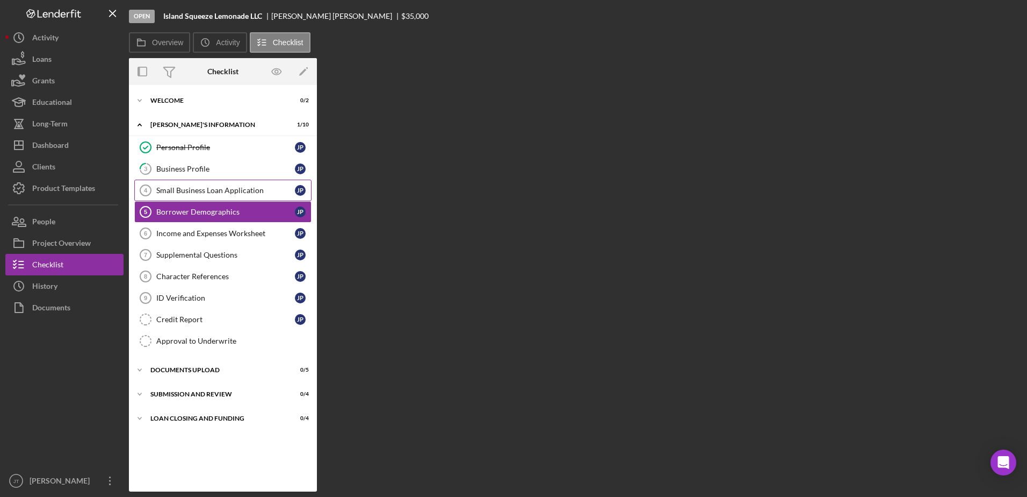
click at [239, 191] on div "Small Business Loan Application" at bounding box center [225, 190] width 139 height 9
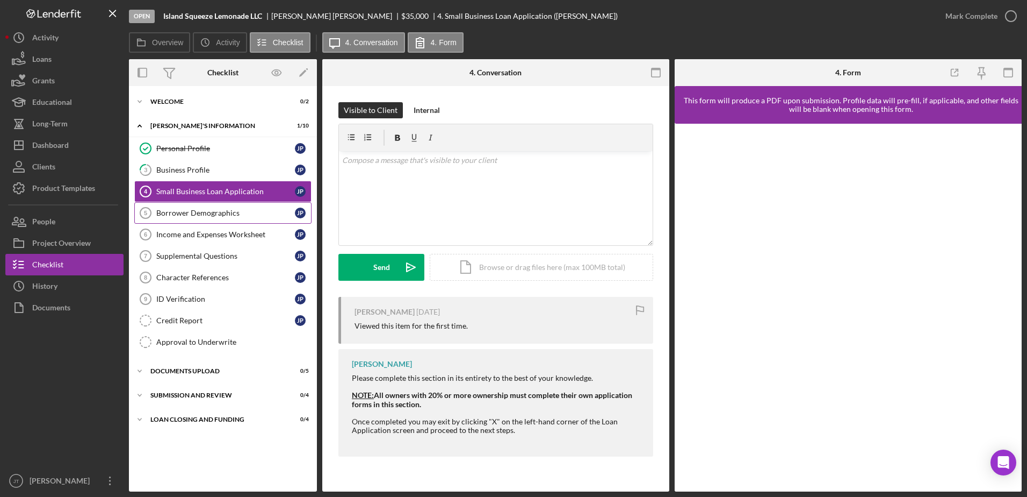
click at [255, 211] on div "Borrower Demographics" at bounding box center [225, 213] width 139 height 9
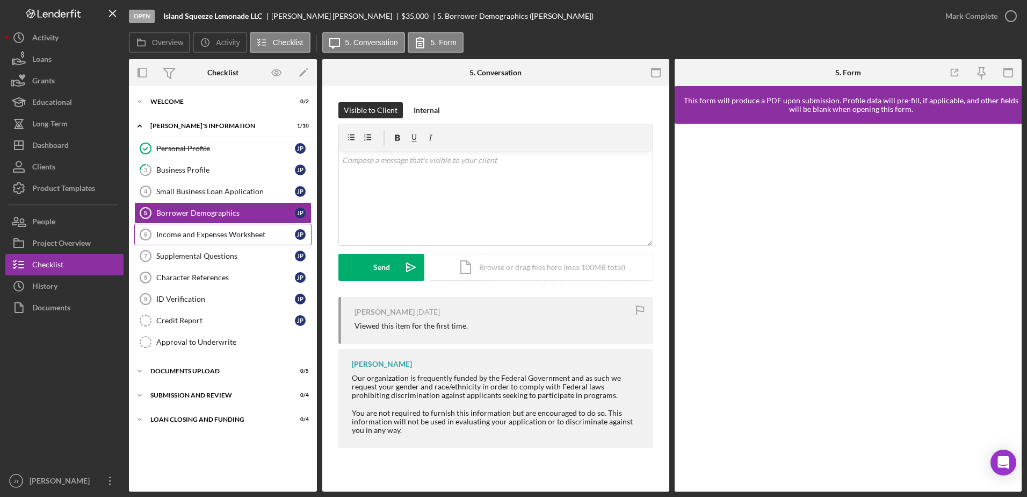
click at [220, 236] on div "Income and Expenses Worksheet" at bounding box center [225, 234] width 139 height 9
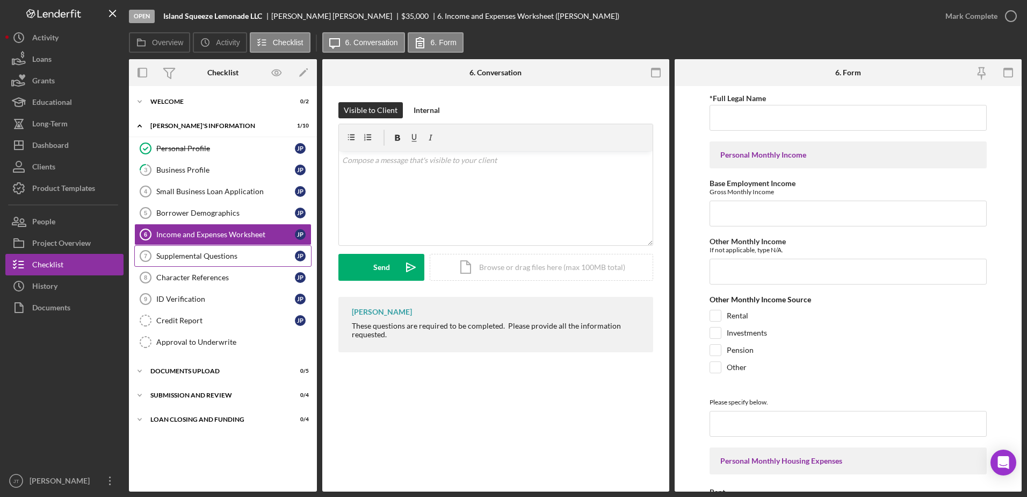
click at [222, 263] on link "Supplemental Questions 7 Supplemental Questions J P" at bounding box center [222, 255] width 177 height 21
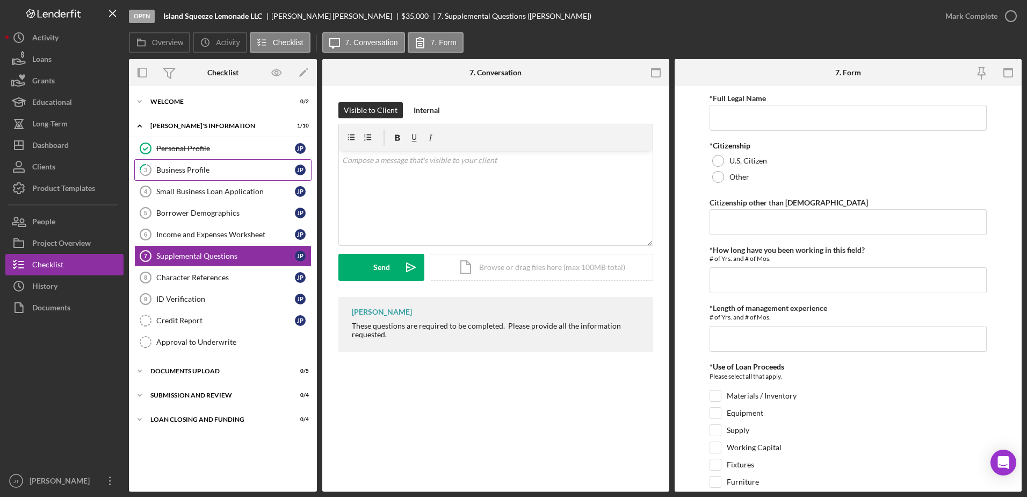
click at [232, 175] on link "3 Business Profile J P" at bounding box center [222, 169] width 177 height 21
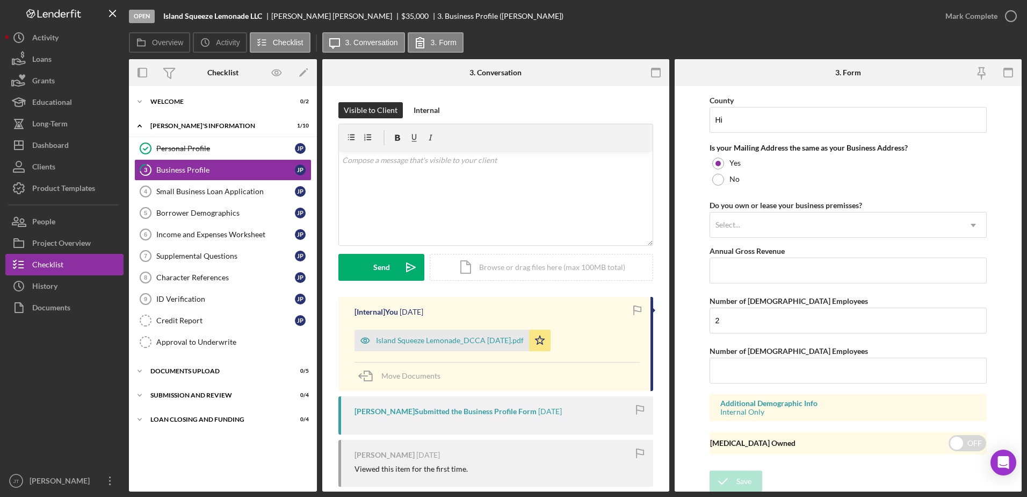
scroll to position [870, 0]
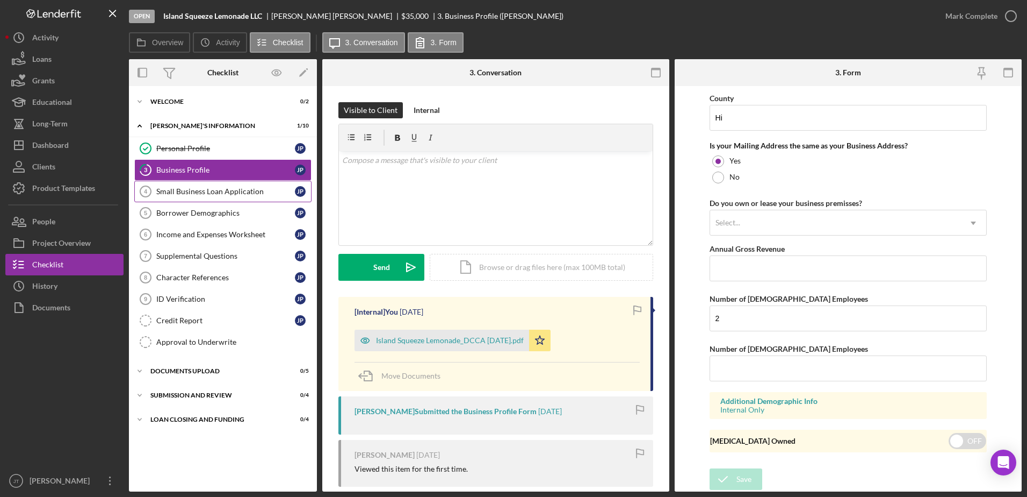
click at [255, 195] on div "Small Business Loan Application" at bounding box center [225, 191] width 139 height 9
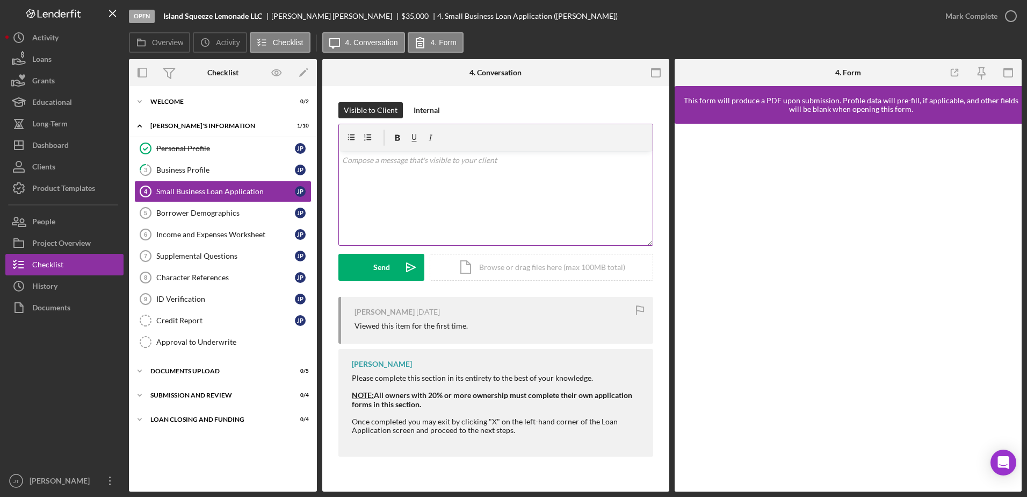
click at [358, 168] on div "v Color teal Color pink Remove color Add row above Add row below Add column bef…" at bounding box center [496, 198] width 314 height 94
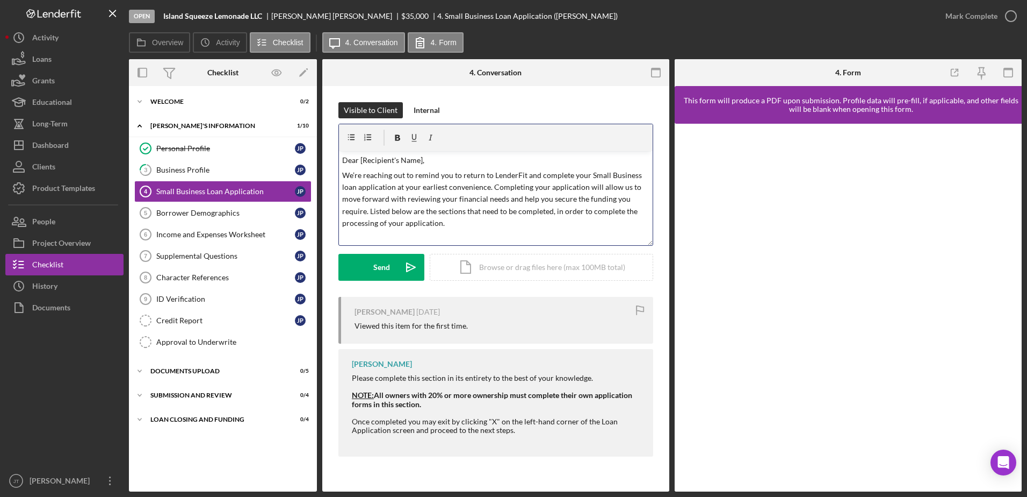
click at [420, 159] on p "Dear [Recipient's Name]," at bounding box center [496, 160] width 308 height 12
click at [488, 188] on p "We’re reaching out to remind you to return to LenderFit and complete your Small…" at bounding box center [496, 199] width 308 height 60
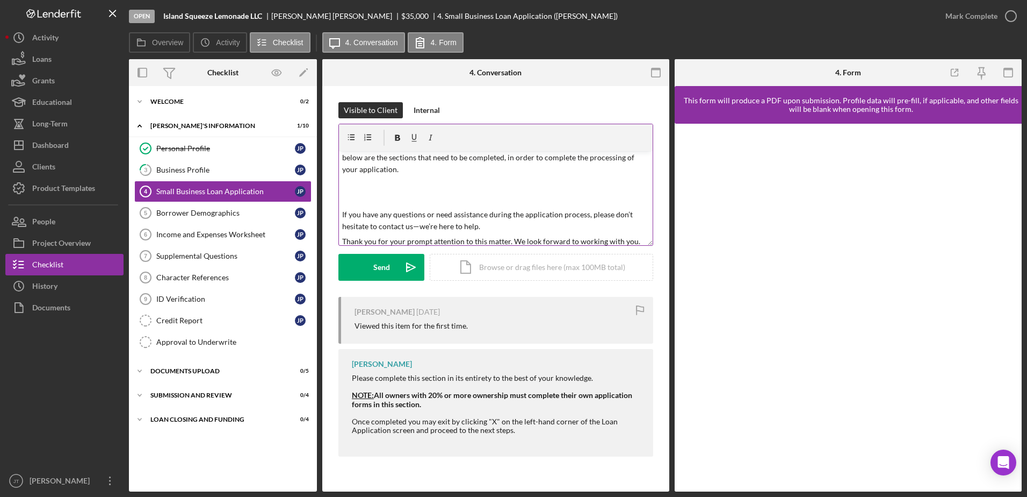
click at [346, 185] on p at bounding box center [496, 184] width 308 height 12
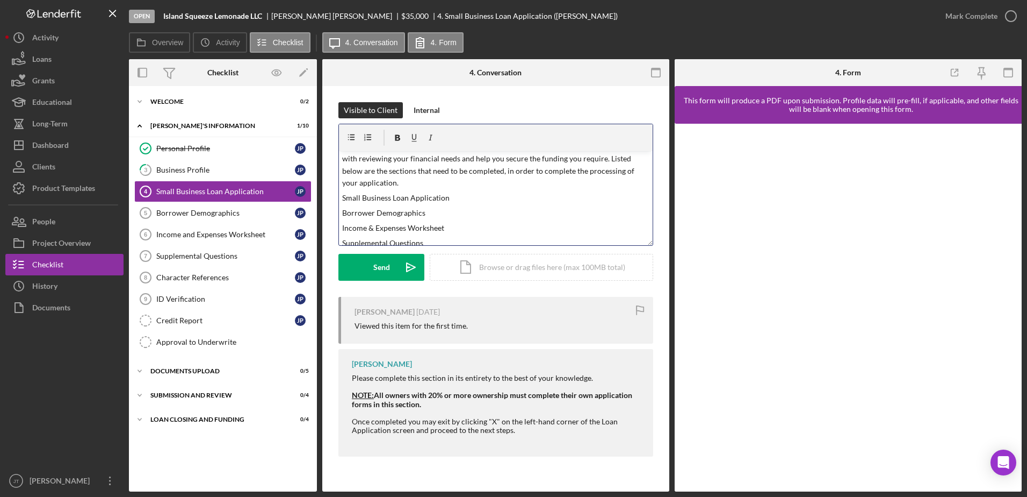
scroll to position [21, 0]
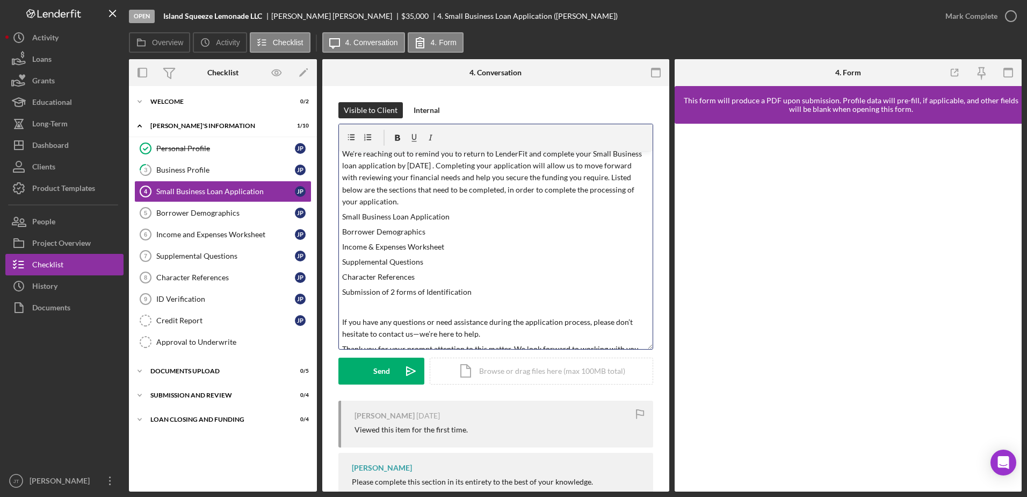
drag, startPoint x: 652, startPoint y: 243, endPoint x: 639, endPoint y: 347, distance: 104.6
click at [639, 347] on div "v Color teal Color pink Remove color Add row above Add row below Add column bef…" at bounding box center [496, 237] width 315 height 226
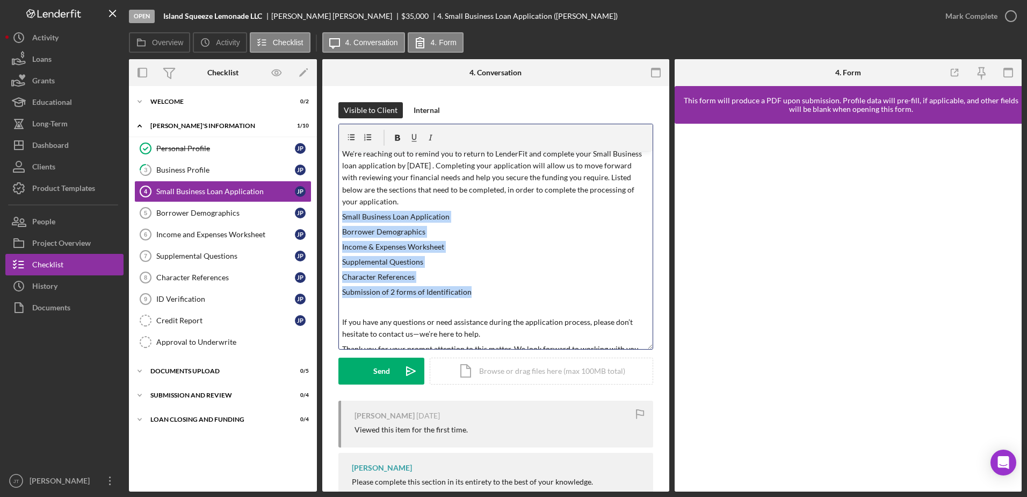
drag, startPoint x: 340, startPoint y: 216, endPoint x: 479, endPoint y: 296, distance: 160.3
click at [479, 296] on div "v Color teal Color pink Remove color Add row above Add row below Add column bef…" at bounding box center [496, 250] width 314 height 198
click at [350, 139] on icon "button" at bounding box center [351, 137] width 7 height 6
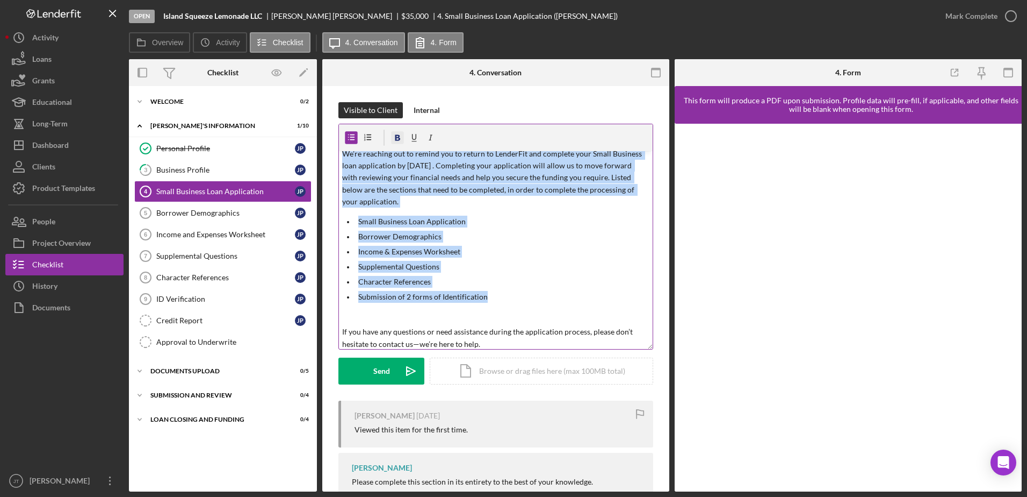
click at [395, 138] on icon "button" at bounding box center [398, 138] width 24 height 24
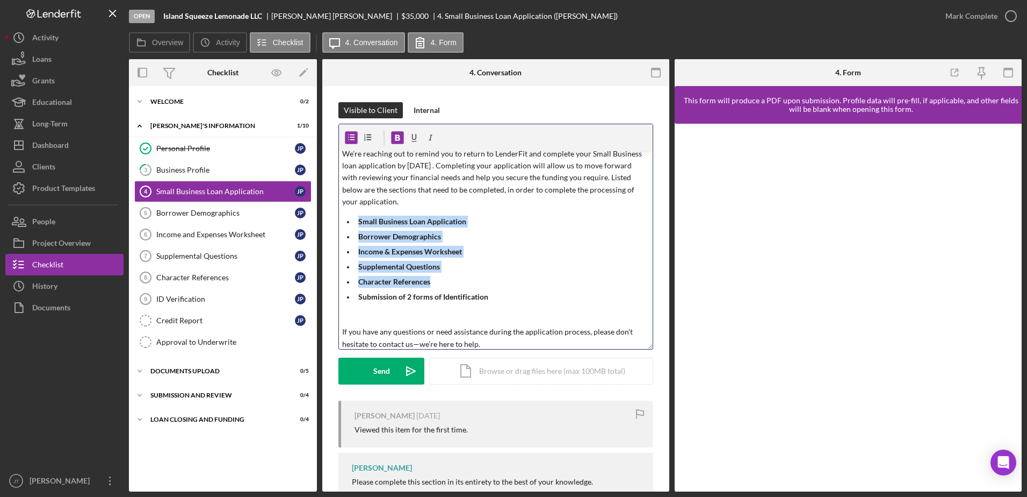
click at [518, 227] on p "Small Business Loan Application" at bounding box center [504, 221] width 292 height 12
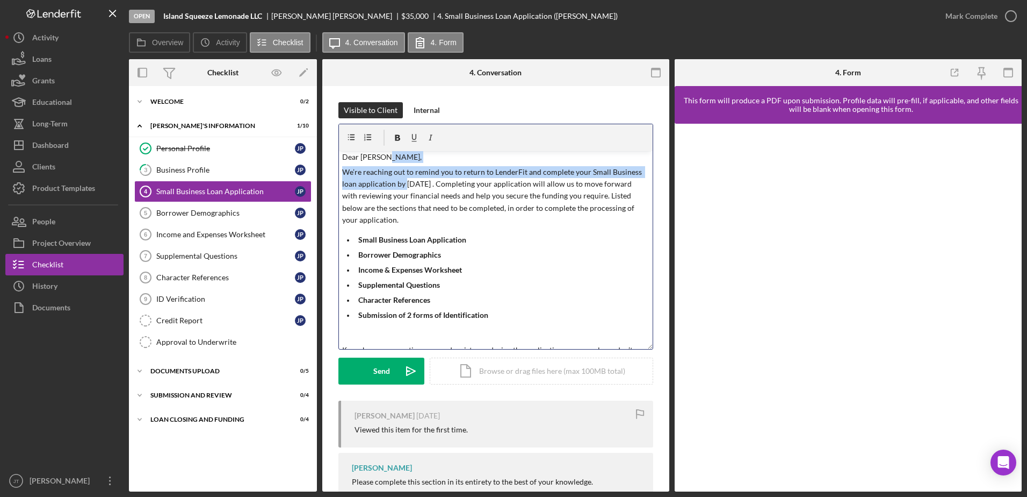
scroll to position [0, 0]
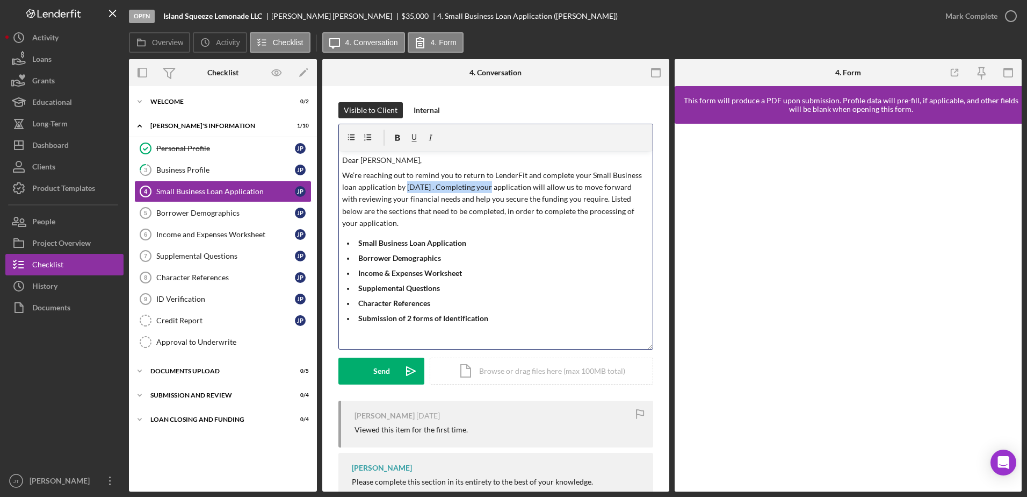
drag, startPoint x: 405, startPoint y: 164, endPoint x: 486, endPoint y: 188, distance: 85.0
click at [486, 188] on p "We’re reaching out to remind you to return to LenderFit and complete your Small…" at bounding box center [496, 199] width 308 height 60
click at [398, 139] on icon "button" at bounding box center [398, 138] width 24 height 24
click at [534, 281] on ul "Small Business Loan Application Borrower Demographics Income & Expenses Workshe…" at bounding box center [496, 280] width 314 height 87
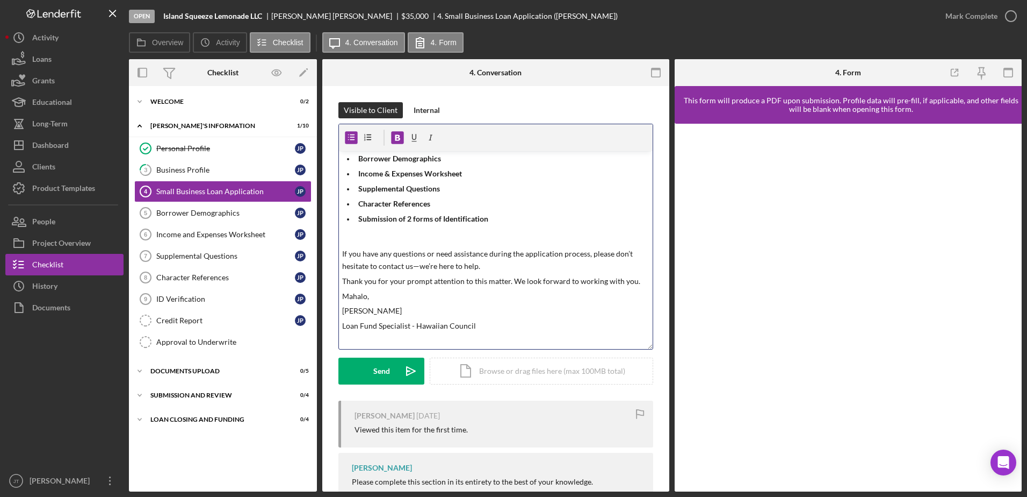
scroll to position [100, 0]
click at [360, 237] on p at bounding box center [496, 238] width 308 height 12
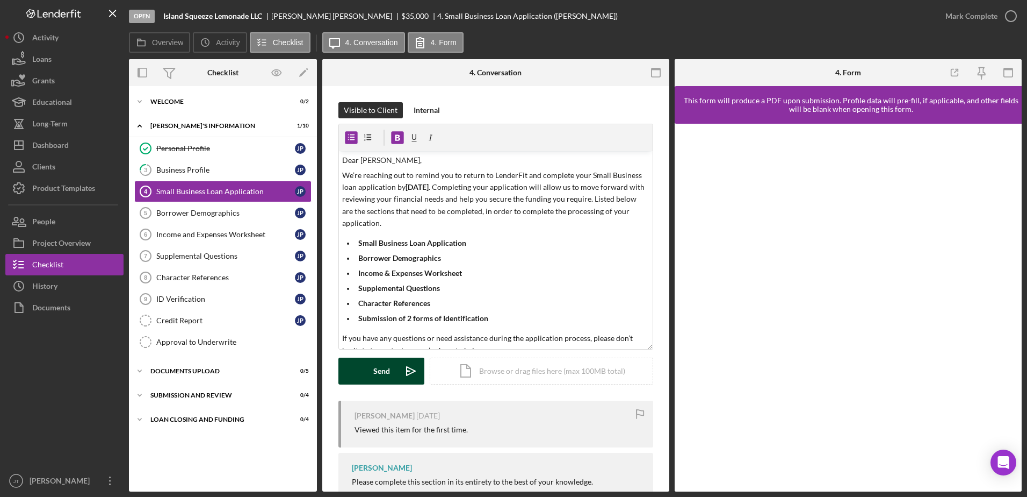
click at [375, 372] on div "Send" at bounding box center [381, 370] width 17 height 27
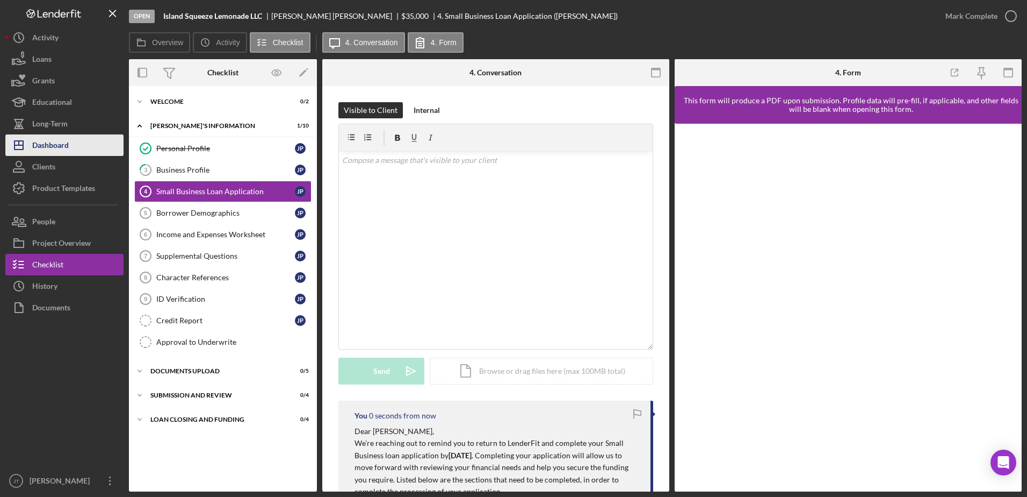
click at [75, 149] on button "Icon/Dashboard Dashboard" at bounding box center [64, 144] width 118 height 21
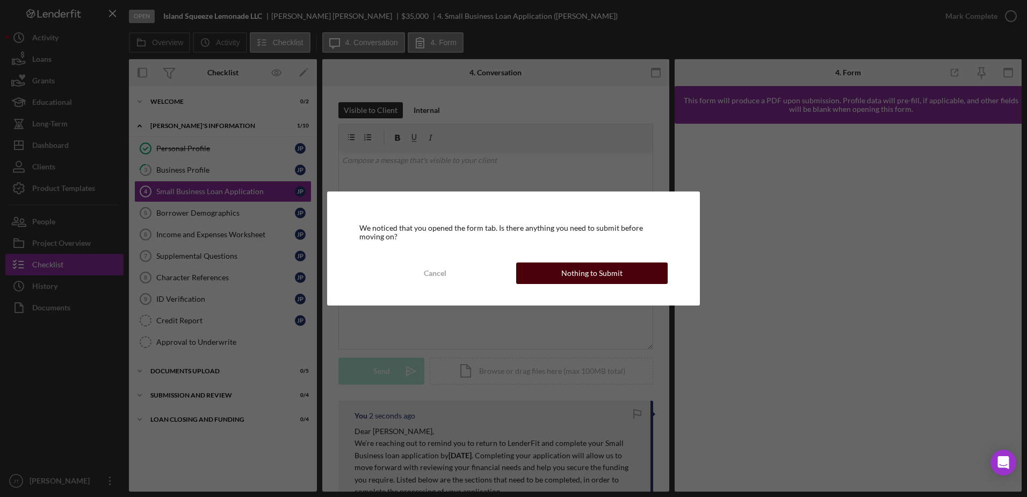
click at [603, 277] on div "Nothing to Submit" at bounding box center [592, 272] width 61 height 21
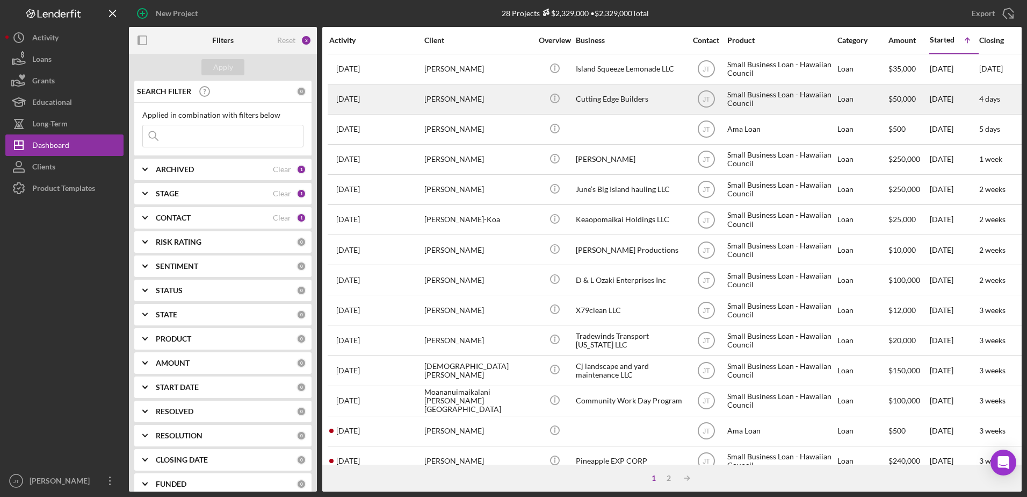
click at [447, 96] on div "[PERSON_NAME]" at bounding box center [478, 99] width 107 height 28
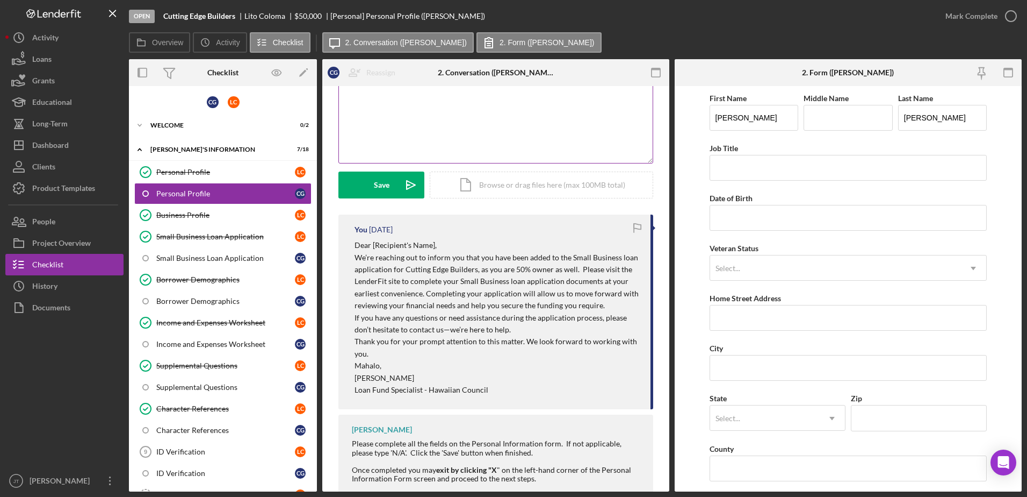
scroll to position [247, 0]
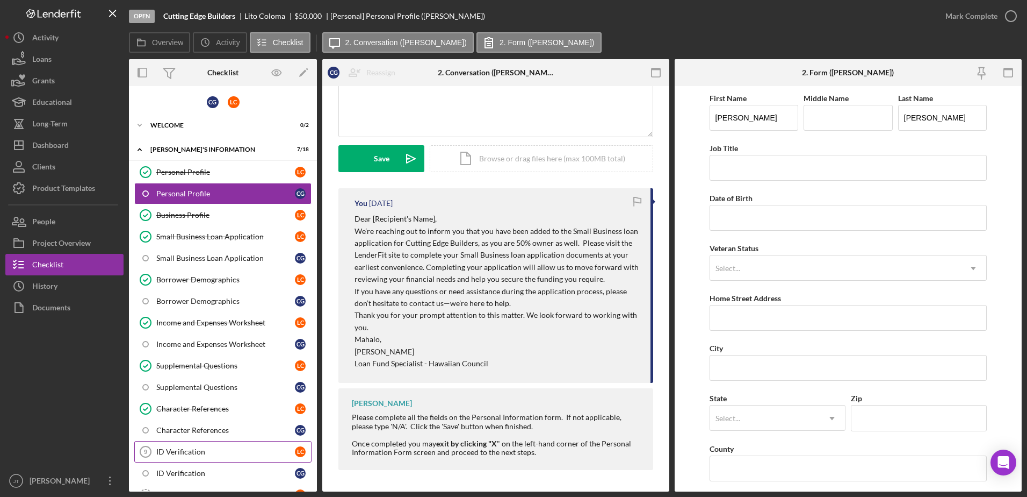
click at [211, 446] on link "ID Verification 9 ID Verification L C" at bounding box center [222, 451] width 177 height 21
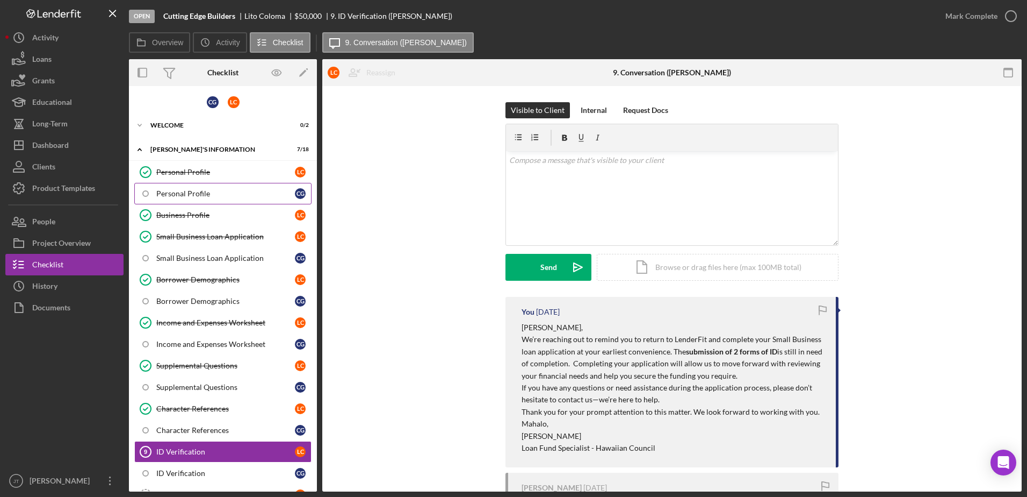
click at [219, 196] on div "Personal Profile" at bounding box center [225, 193] width 139 height 9
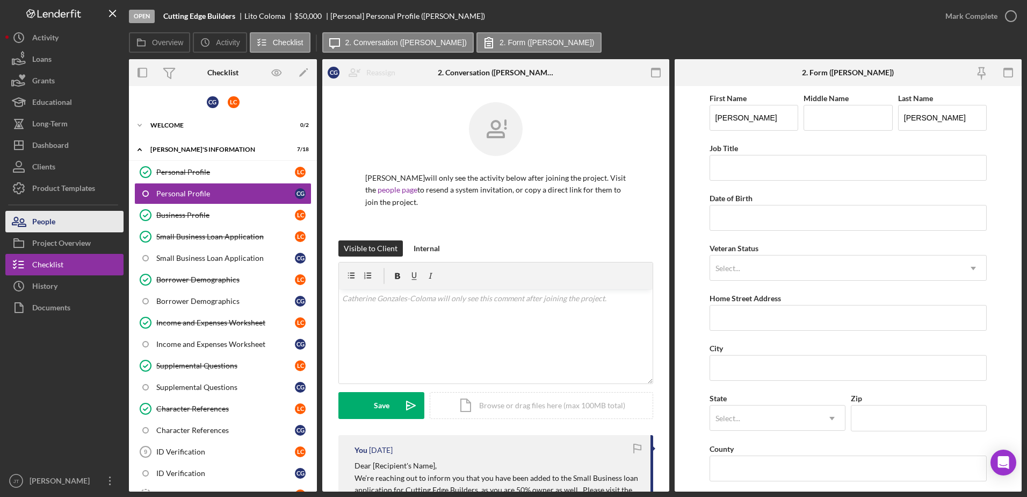
click at [81, 226] on button "People" at bounding box center [64, 221] width 118 height 21
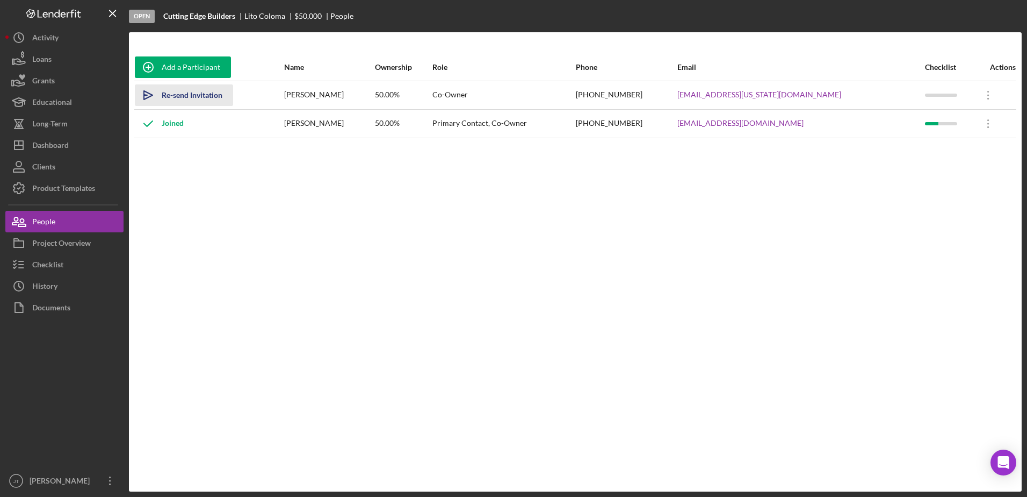
click at [179, 99] on div "Re-send Invitation" at bounding box center [192, 94] width 61 height 21
click at [88, 248] on div "Project Overview" at bounding box center [61, 244] width 59 height 24
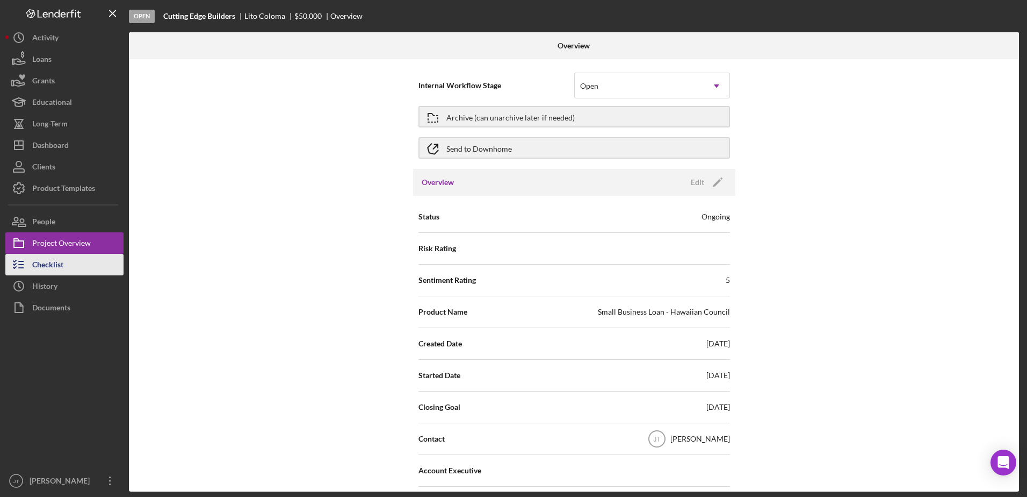
click at [69, 261] on button "Checklist" at bounding box center [64, 264] width 118 height 21
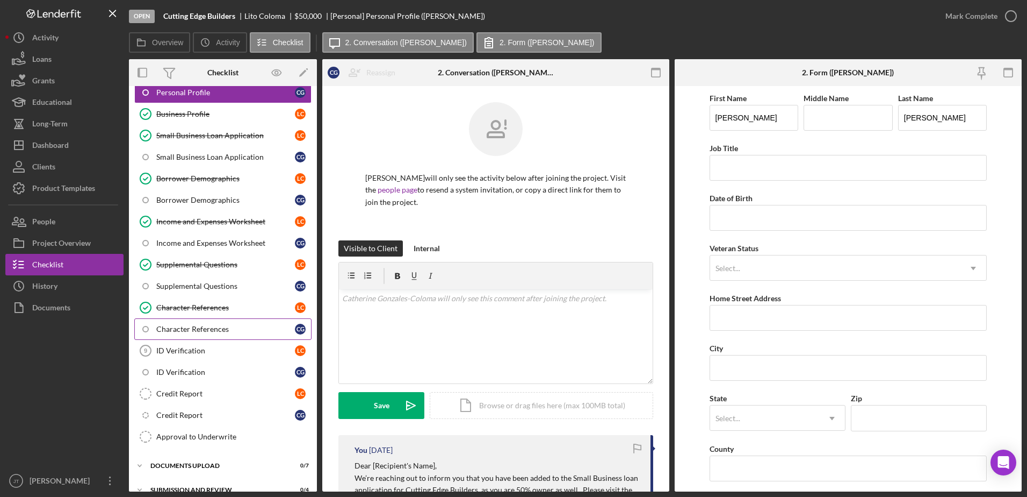
scroll to position [107, 0]
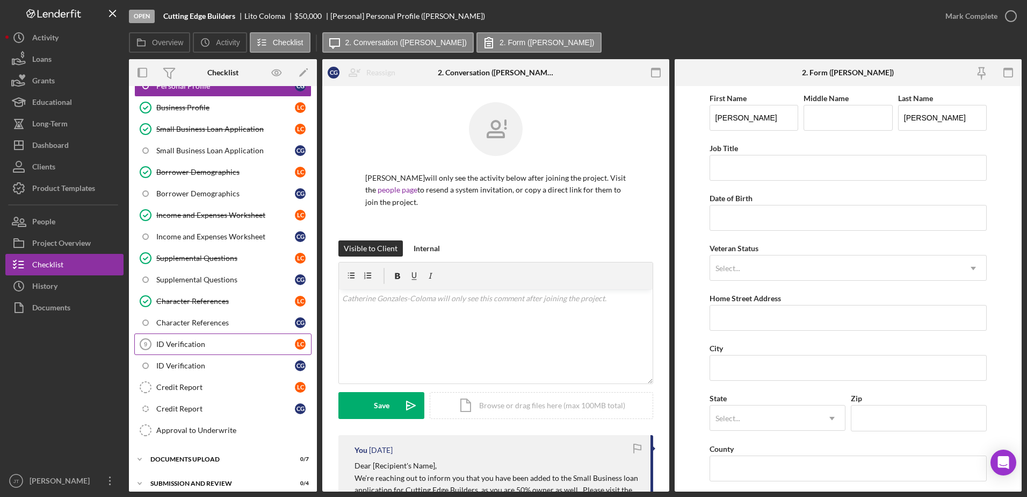
click at [232, 349] on link "ID Verification 9 ID Verification L C" at bounding box center [222, 343] width 177 height 21
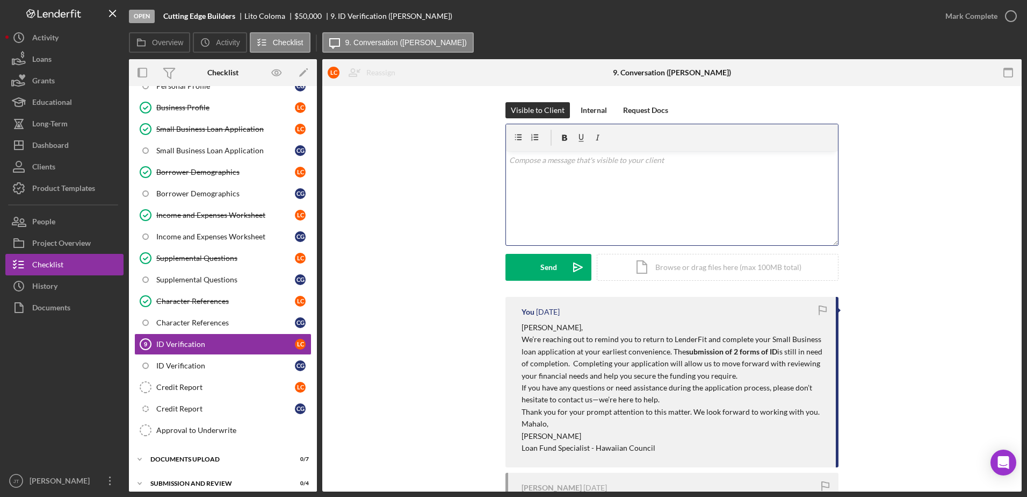
click at [572, 174] on div "v Color teal Color pink Remove color Add row above Add row below Add column bef…" at bounding box center [672, 198] width 332 height 94
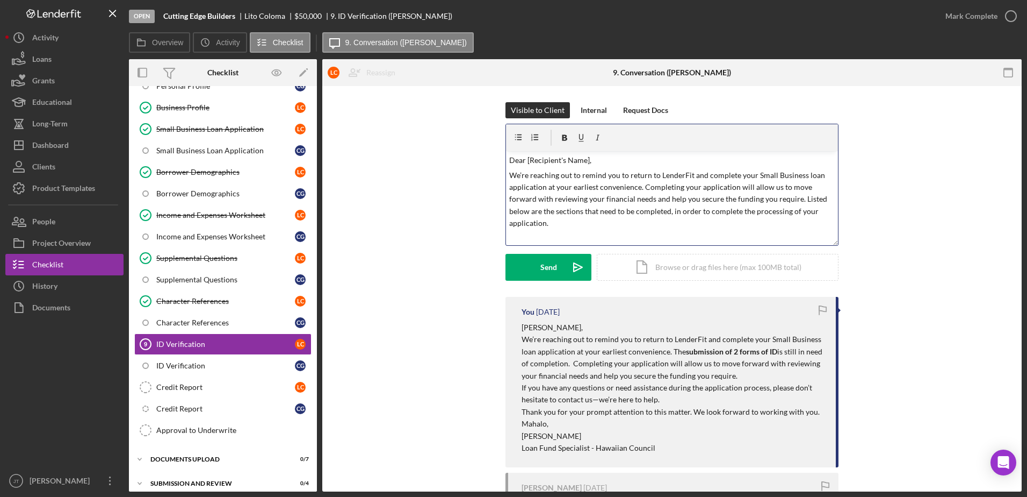
click at [587, 159] on p "Dear [Recipient's Name]," at bounding box center [672, 160] width 326 height 12
click at [637, 185] on p "We’re reaching out to remind you to return to LenderFit and complete your Small…" at bounding box center [672, 199] width 326 height 60
drag, startPoint x: 638, startPoint y: 187, endPoint x: 545, endPoint y: 187, distance: 92.4
click at [545, 187] on p "We’re reaching out to remind you to return to LenderFit and complete your Small…" at bounding box center [672, 199] width 326 height 60
drag, startPoint x: 637, startPoint y: 186, endPoint x: 672, endPoint y: 184, distance: 35.0
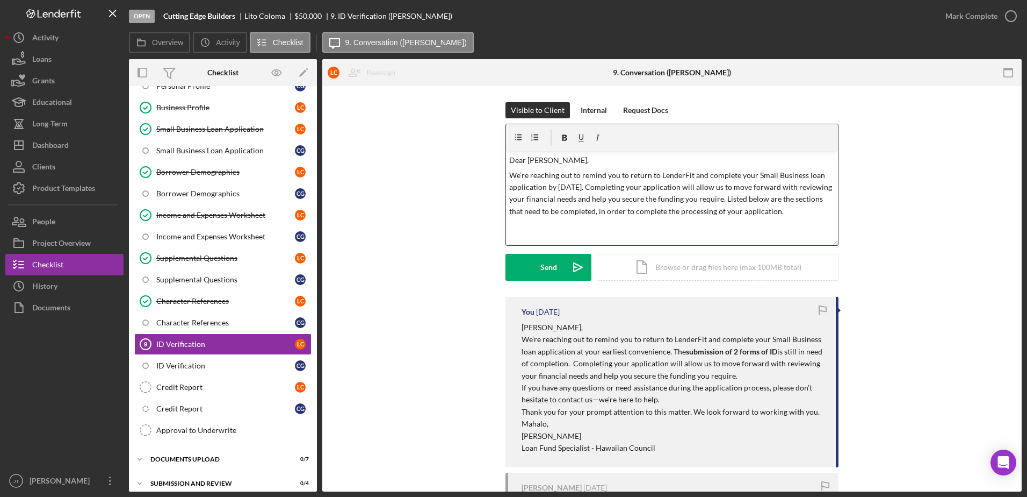
click at [637, 185] on p "We’re reaching out to remind you to return to LenderFit and complete your Small…" at bounding box center [672, 193] width 326 height 48
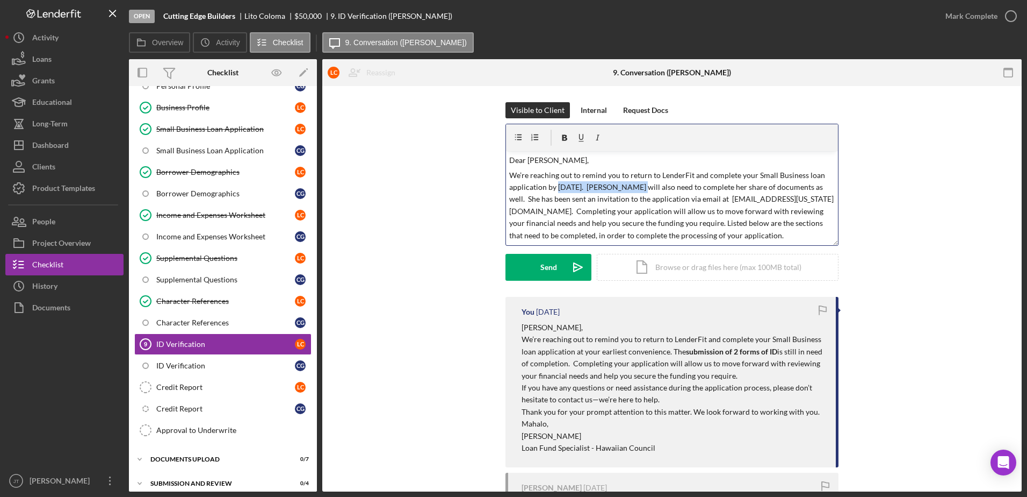
drag, startPoint x: 555, startPoint y: 186, endPoint x: 634, endPoint y: 185, distance: 79.0
click at [634, 185] on p "We’re reaching out to remind you to return to LenderFit and complete your Small…" at bounding box center [672, 205] width 326 height 72
click at [563, 140] on icon "button" at bounding box center [565, 138] width 5 height 6
click at [691, 217] on p "We’re reaching out to remind you to return to LenderFit and complete your Small…" at bounding box center [672, 205] width 326 height 72
click at [538, 199] on p "We’re reaching out to remind you to return to LenderFit and complete your Small…" at bounding box center [672, 205] width 326 height 72
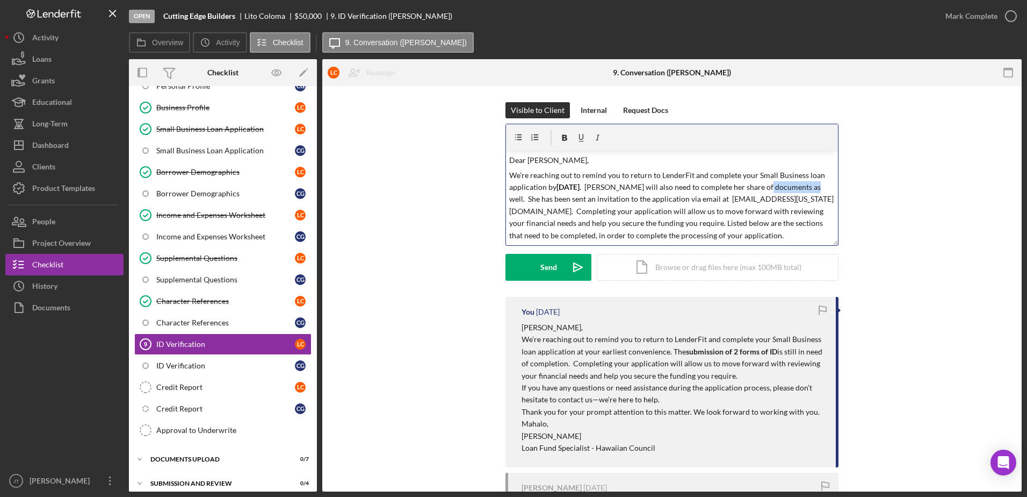
drag, startPoint x: 549, startPoint y: 197, endPoint x: 502, endPoint y: 201, distance: 46.9
click at [502, 201] on div "Visible to Client Internal Request Docs v Color teal Color pink Remove color Ad…" at bounding box center [672, 199] width 667 height 195
click at [568, 199] on p "We’re reaching out to remind you to return to LenderFit and complete your Small…" at bounding box center [672, 205] width 326 height 72
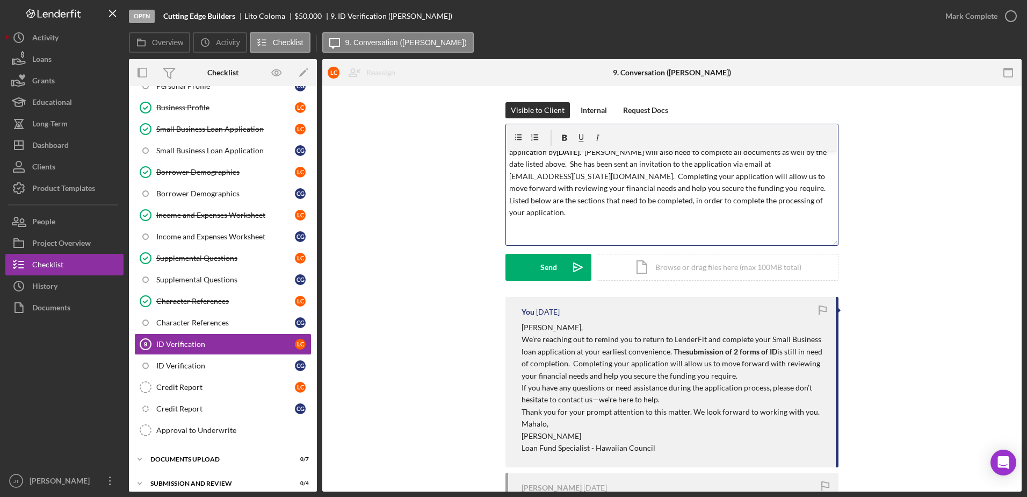
scroll to position [54, 0]
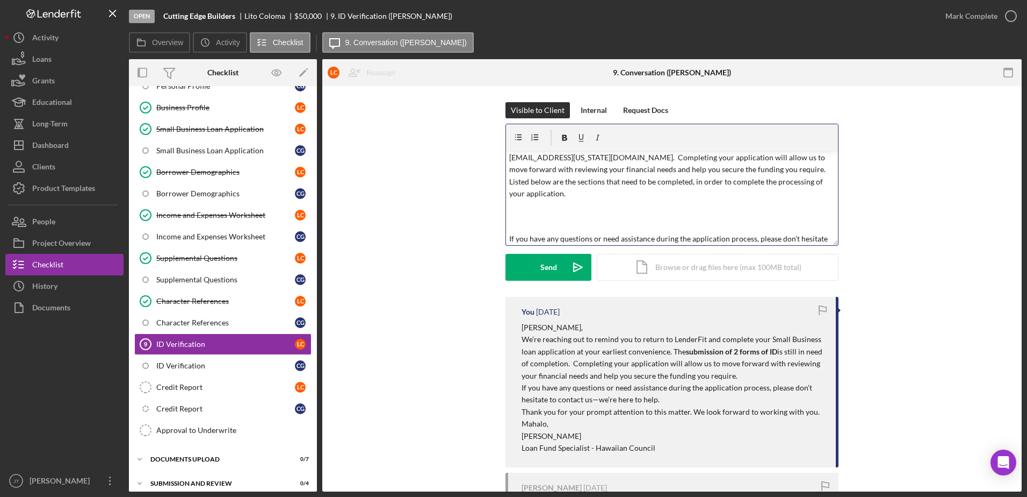
click at [623, 181] on p "We’re reaching out to remind you to return to LenderFit and complete your Small…" at bounding box center [672, 158] width 326 height 84
click at [529, 213] on p at bounding box center [672, 209] width 326 height 12
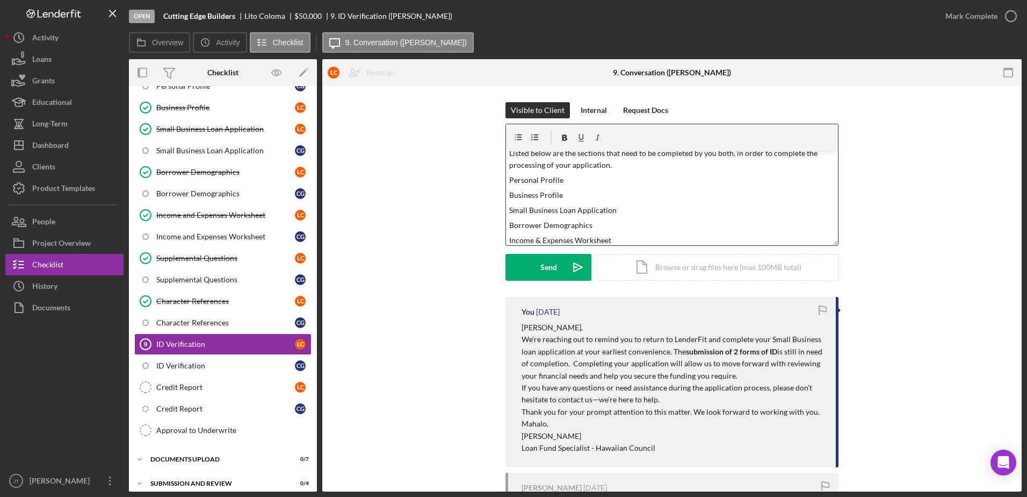
scroll to position [22, 0]
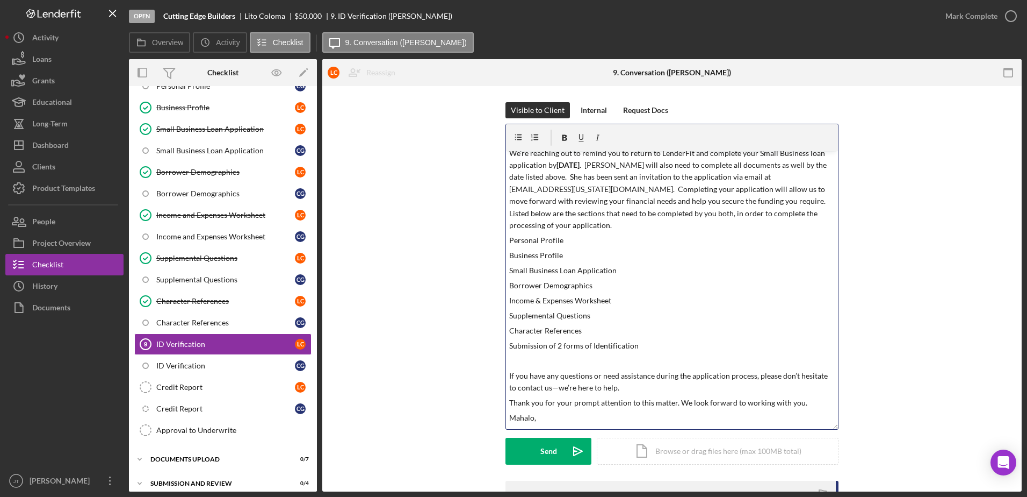
drag, startPoint x: 835, startPoint y: 243, endPoint x: 851, endPoint y: 427, distance: 184.5
click at [851, 427] on div "Visible to Client Internal Request Docs v Color teal Color pink Remove color Ad…" at bounding box center [672, 291] width 667 height 378
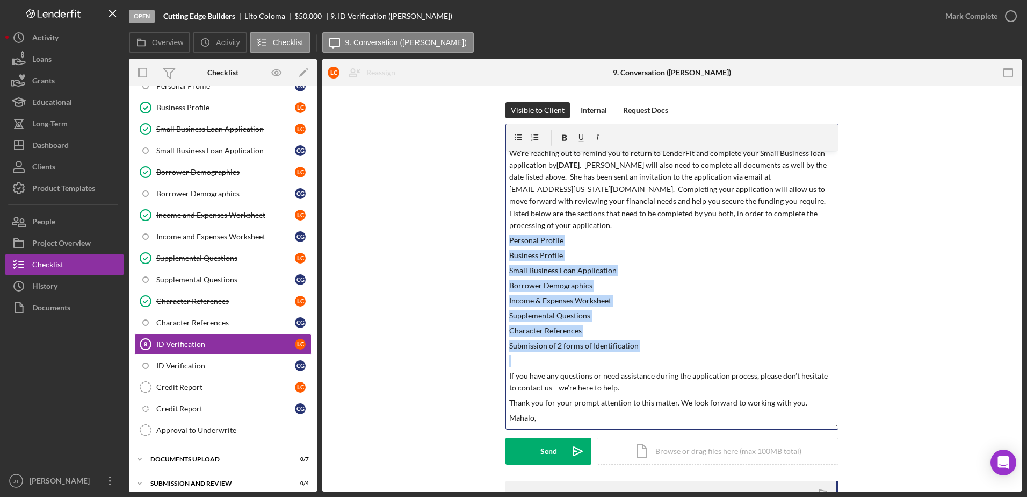
drag, startPoint x: 506, startPoint y: 239, endPoint x: 650, endPoint y: 357, distance: 187.1
click at [650, 357] on div "v Color teal Color pink Remove color Add row above Add row below Add column bef…" at bounding box center [672, 290] width 332 height 278
click at [566, 139] on icon "button" at bounding box center [565, 138] width 5 height 6
click at [517, 136] on icon "button" at bounding box center [519, 138] width 24 height 24
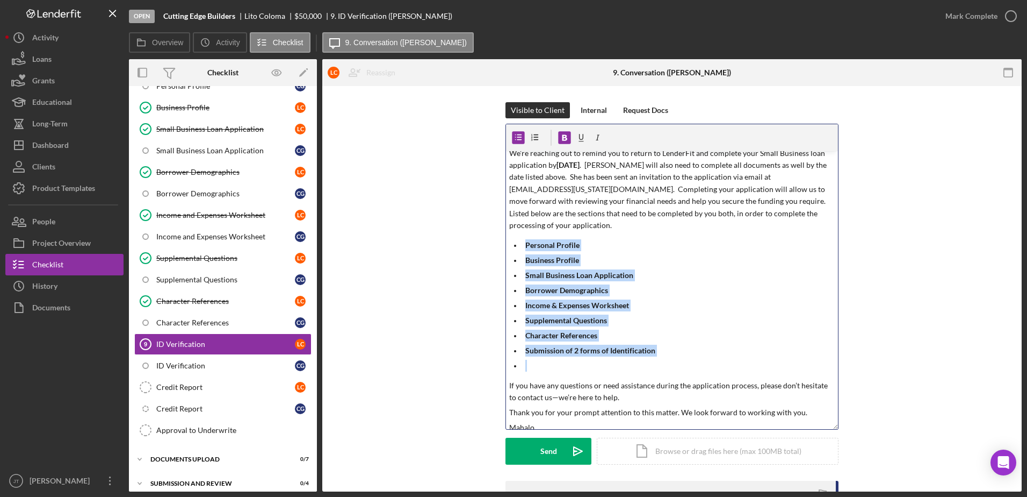
click at [579, 243] on p "Personal Profile" at bounding box center [681, 245] width 310 height 12
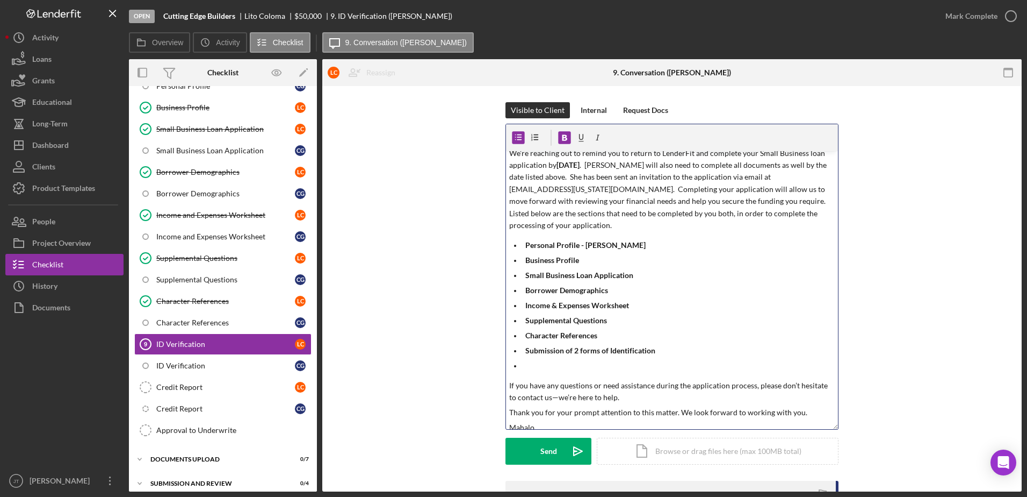
click at [583, 264] on p "Business Profile" at bounding box center [681, 260] width 310 height 12
click at [644, 275] on p "Small Business Loan Application" at bounding box center [681, 275] width 310 height 12
click at [635, 294] on p "Borrower Demographics" at bounding box center [681, 290] width 310 height 12
click at [650, 307] on p "Income & Expenses Worksheet" at bounding box center [681, 305] width 310 height 12
click at [623, 322] on p "Supplemental Questions" at bounding box center [681, 320] width 310 height 12
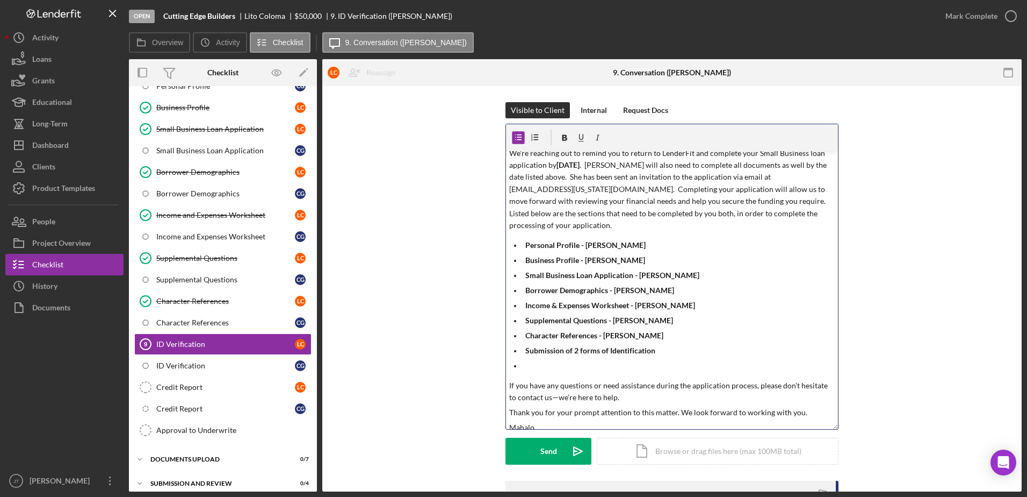
click at [533, 369] on p at bounding box center [681, 366] width 310 height 12
click at [662, 350] on p "Submission of 2 forms of Identification" at bounding box center [681, 350] width 310 height 12
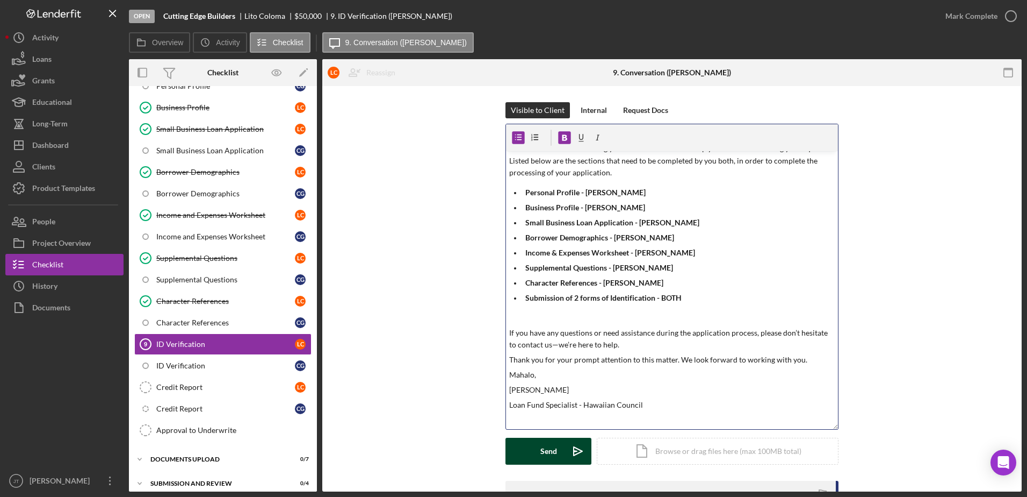
click at [548, 452] on div "Send" at bounding box center [549, 450] width 17 height 27
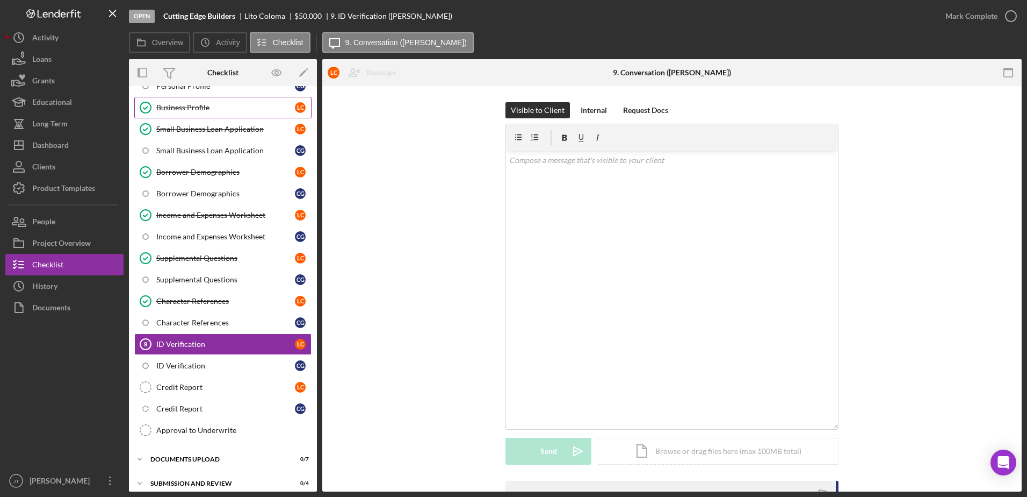
scroll to position [0, 0]
click at [78, 145] on button "Icon/Dashboard Dashboard" at bounding box center [64, 144] width 118 height 21
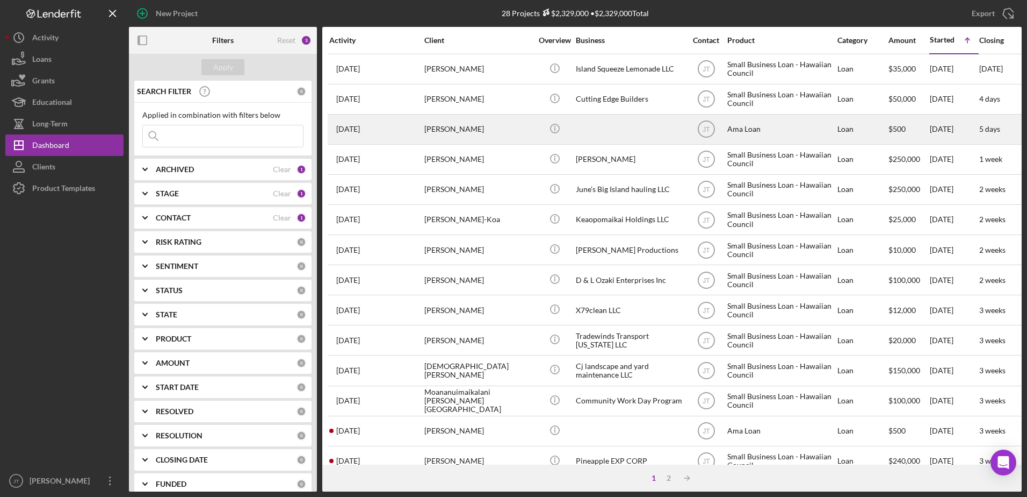
click at [457, 131] on div "[PERSON_NAME]" at bounding box center [478, 129] width 107 height 28
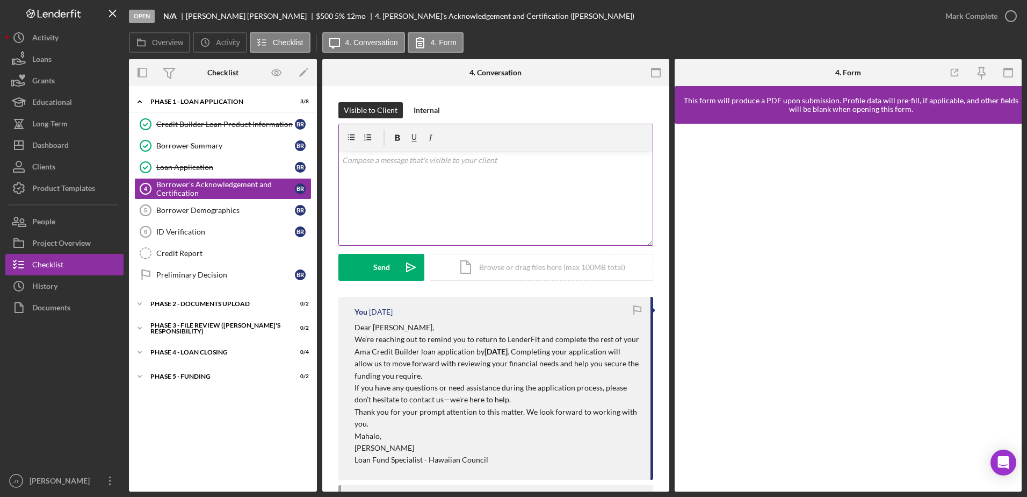
click at [396, 178] on div "v Color teal Color pink Remove color Add row above Add row below Add column bef…" at bounding box center [496, 198] width 314 height 94
click at [375, 170] on div "v Color teal Color pink Remove color Add row above Add row below Add column bef…" at bounding box center [496, 198] width 314 height 94
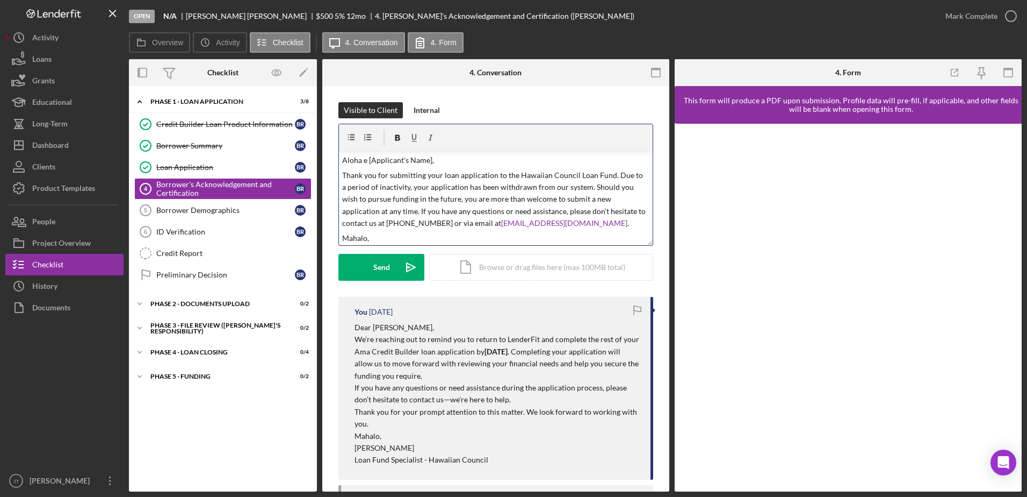
click at [429, 160] on p "Aloha e [Applicant's Name]," at bounding box center [496, 160] width 308 height 12
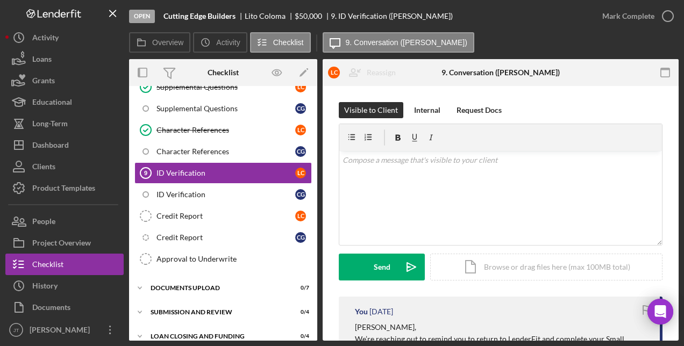
scroll to position [284, 0]
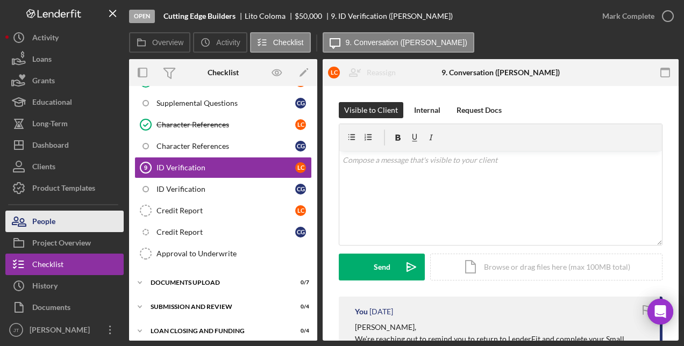
click at [71, 219] on button "People" at bounding box center [64, 221] width 118 height 21
